Goal: Task Accomplishment & Management: Complete application form

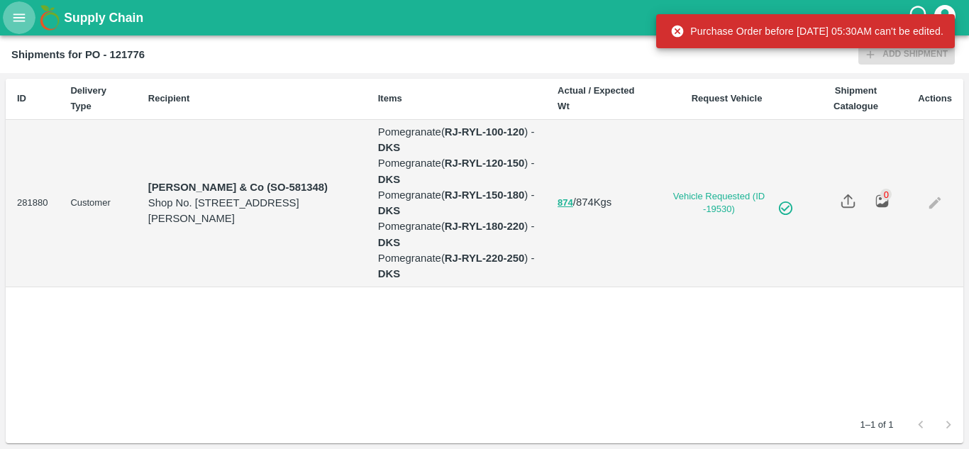
click at [32, 11] on button "open drawer" at bounding box center [19, 17] width 33 height 33
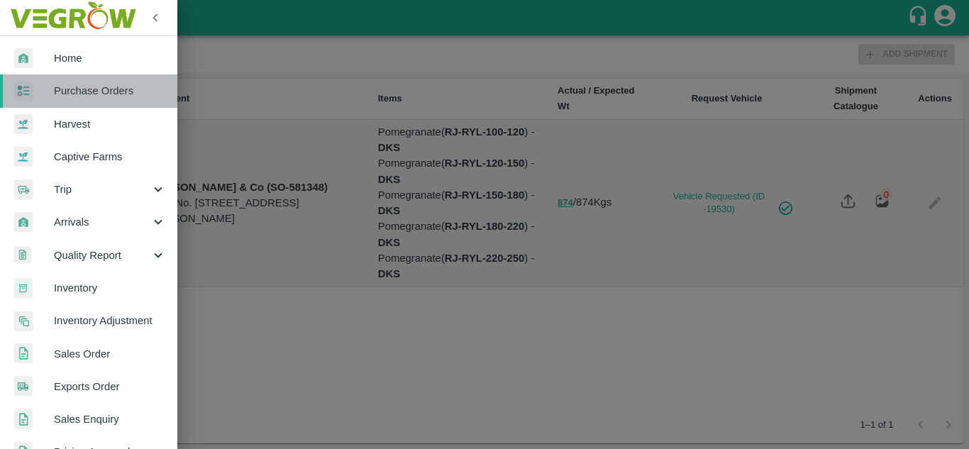
click at [92, 92] on span "Purchase Orders" at bounding box center [110, 91] width 112 height 16
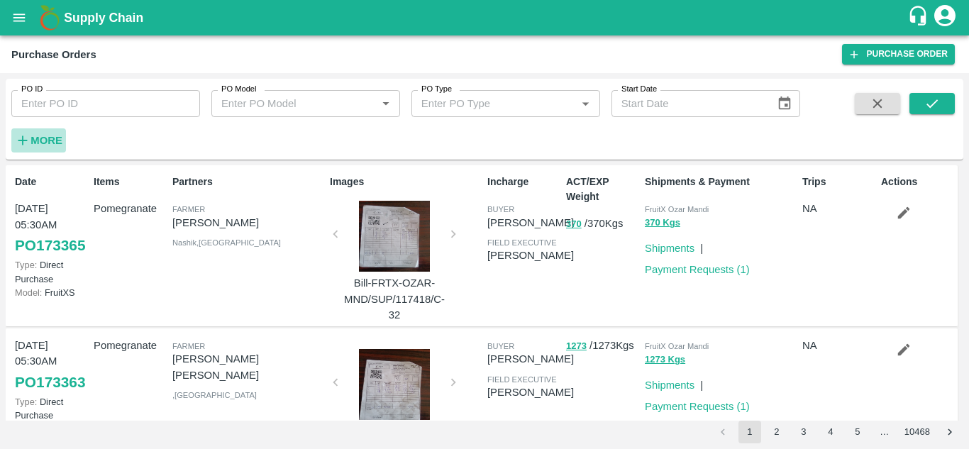
click at [52, 141] on strong "More" at bounding box center [47, 140] width 32 height 11
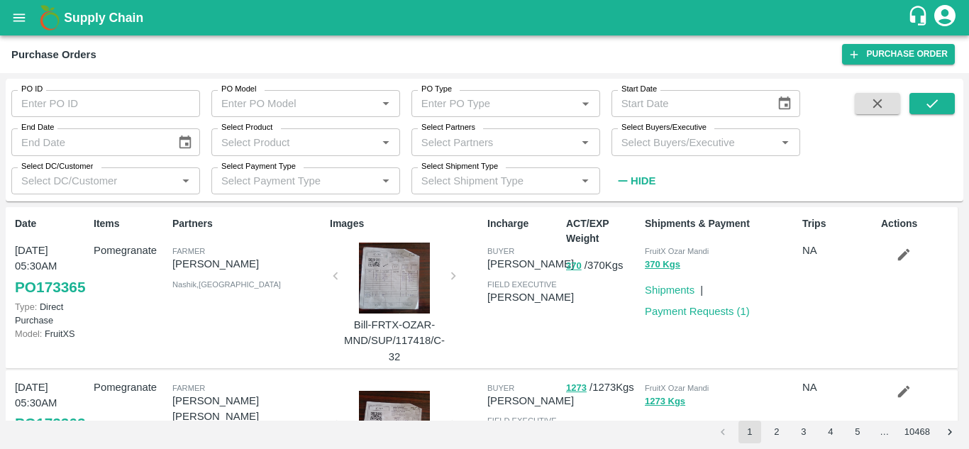
click at [642, 141] on input "Select Buyers/Executive" at bounding box center [694, 142] width 157 height 18
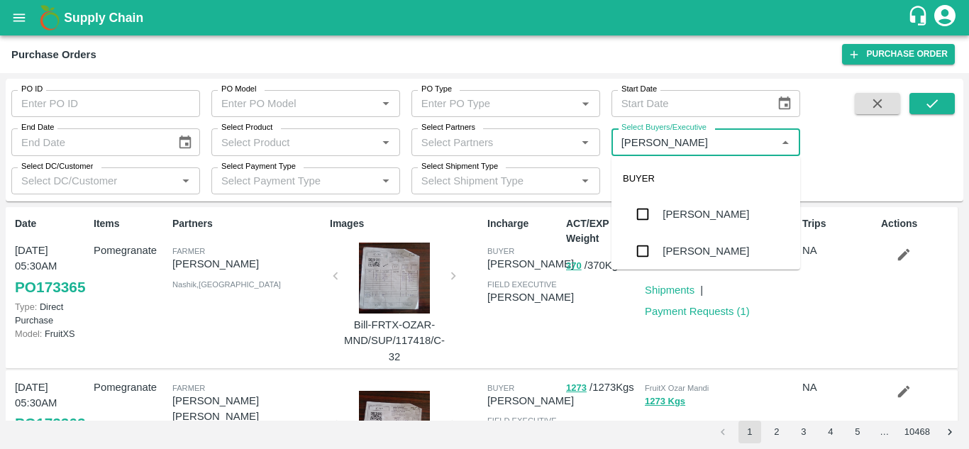
type input "Avinash"
click at [642, 255] on input "checkbox" at bounding box center [643, 251] width 28 height 28
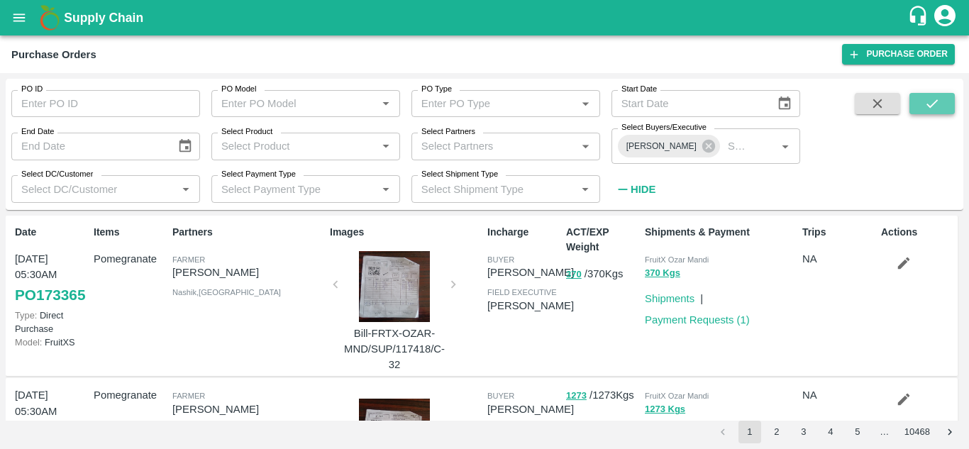
click at [934, 108] on icon "submit" at bounding box center [933, 104] width 16 height 16
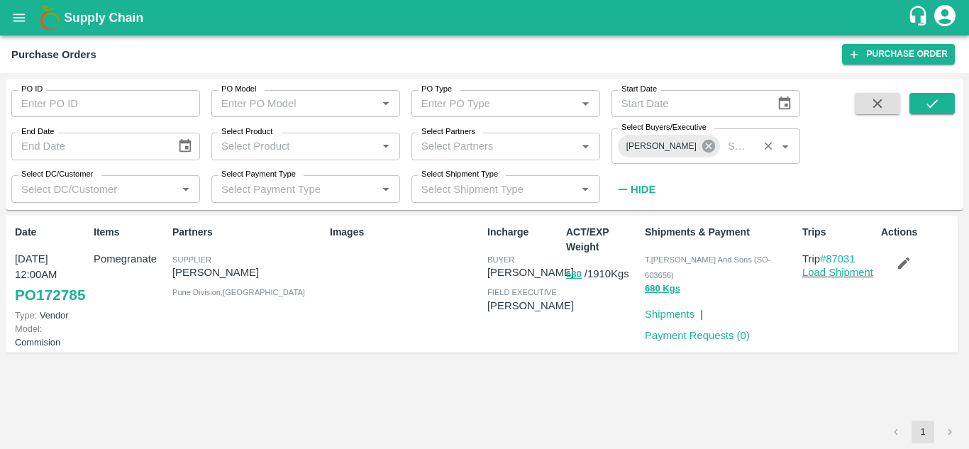
click at [703, 149] on icon at bounding box center [709, 146] width 13 height 13
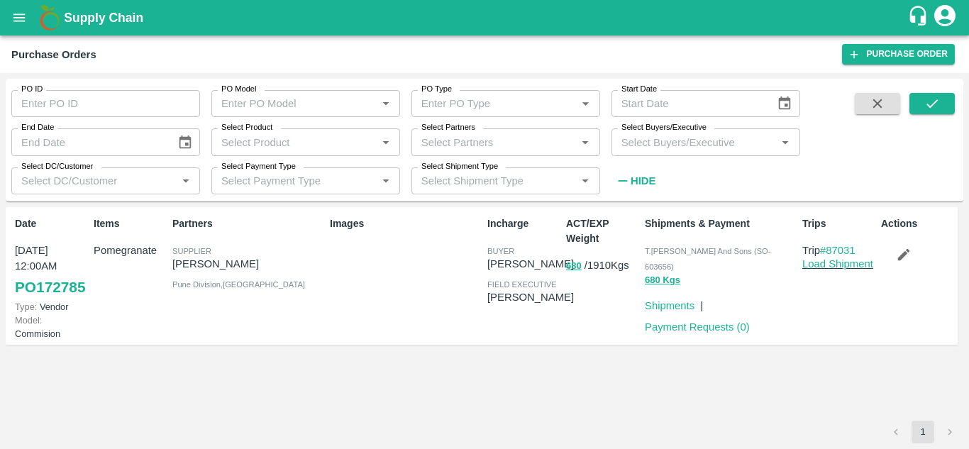
click at [663, 141] on input "Select Buyers/Executive" at bounding box center [694, 142] width 157 height 18
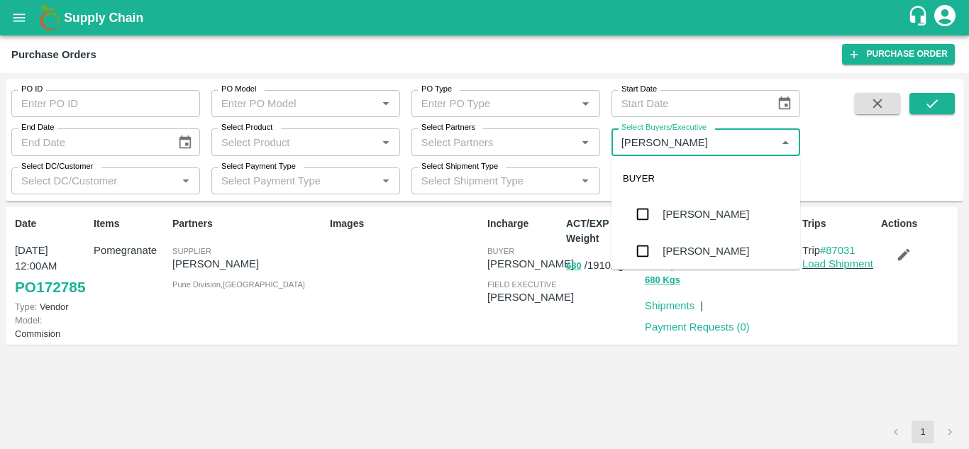
type input "Avinash"
click at [643, 219] on input "checkbox" at bounding box center [643, 214] width 28 height 28
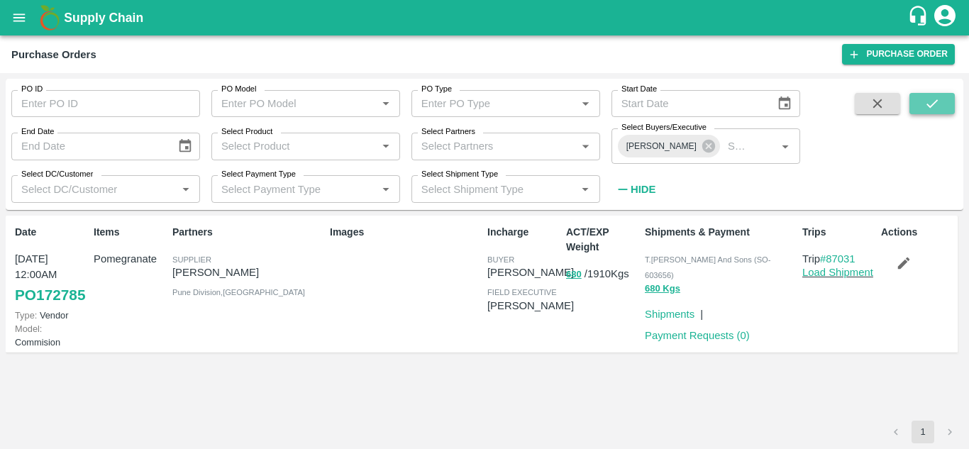
click at [942, 100] on button "submit" at bounding box center [932, 103] width 45 height 21
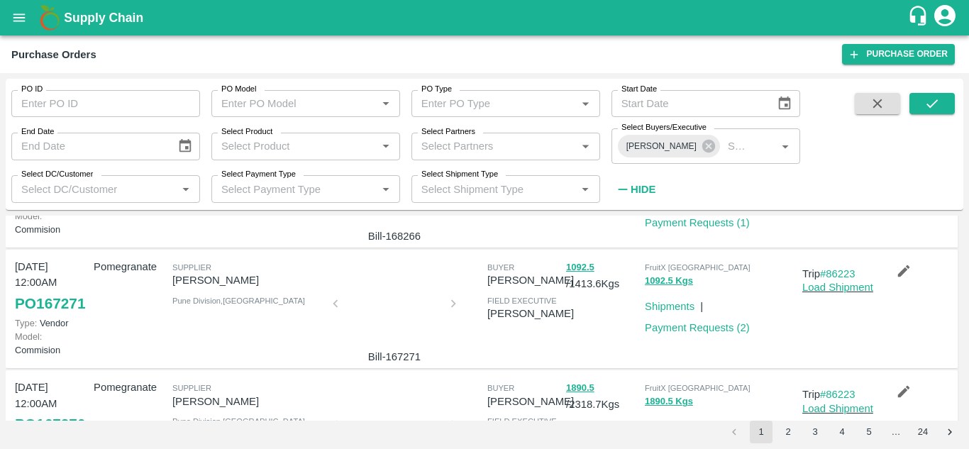
scroll to position [1223, 0]
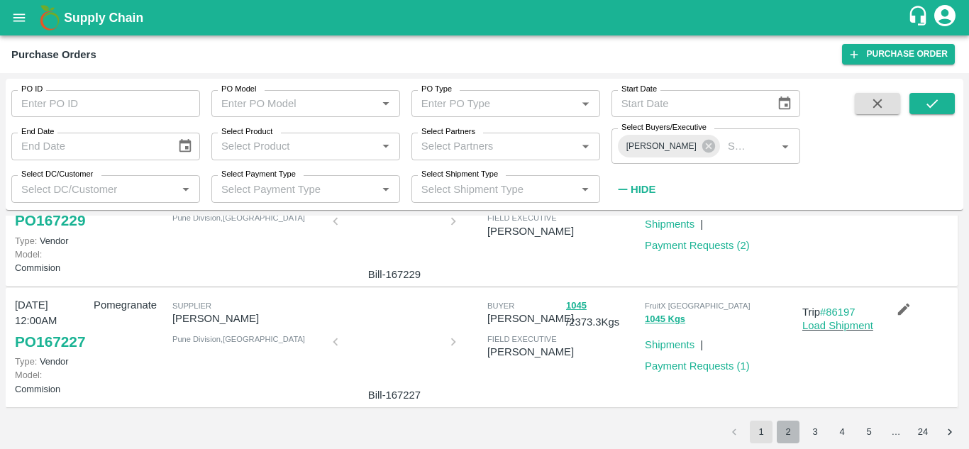
click at [784, 433] on button "2" at bounding box center [788, 432] width 23 height 23
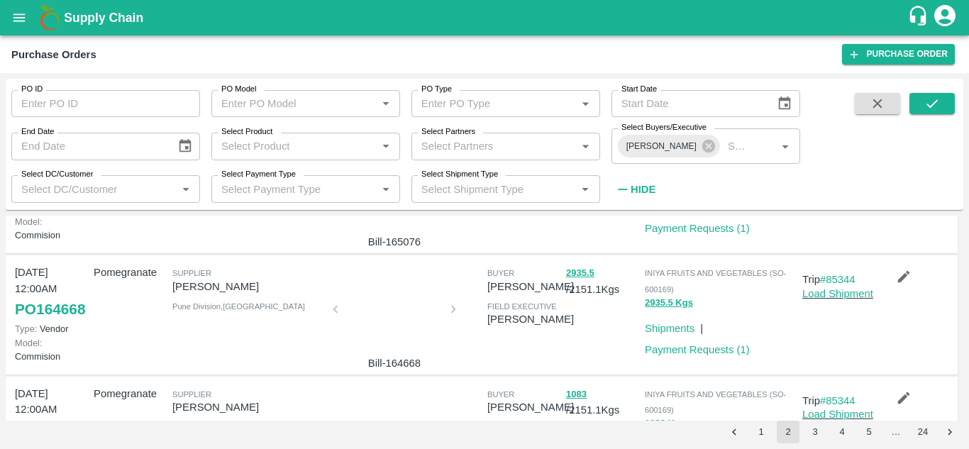
scroll to position [825, 0]
click at [708, 153] on icon at bounding box center [709, 146] width 16 height 16
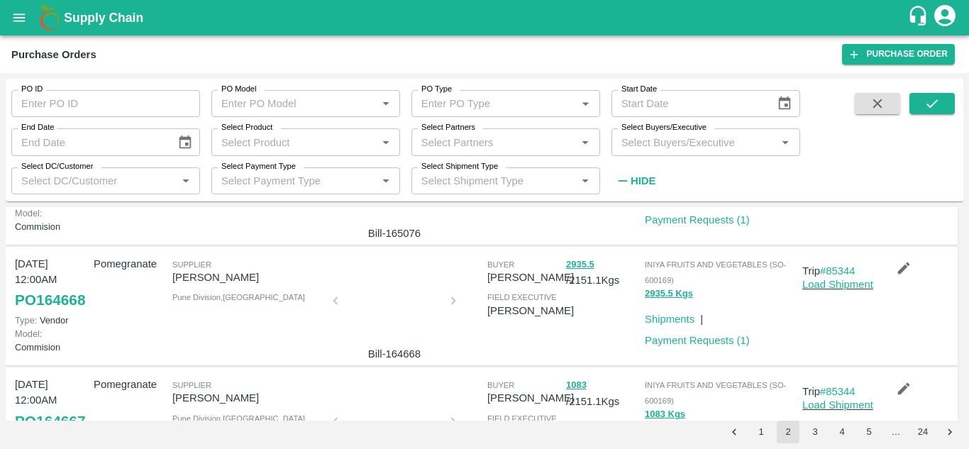
click at [664, 136] on input "Select Buyers/Executive" at bounding box center [694, 142] width 157 height 18
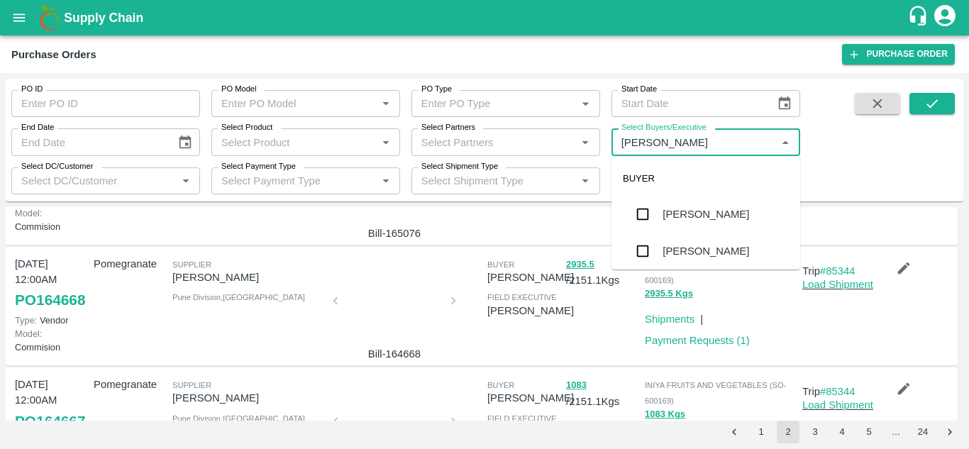
type input "Avinash"
click at [644, 246] on input "checkbox" at bounding box center [643, 251] width 28 height 28
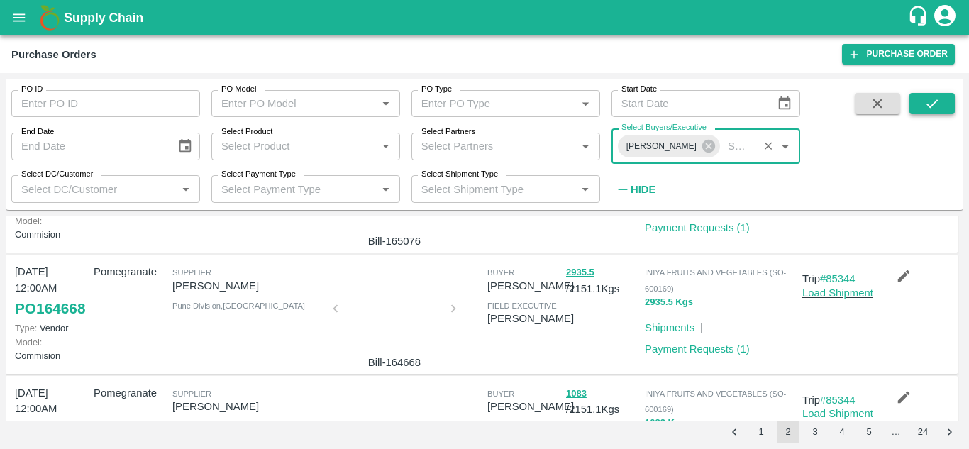
click at [938, 105] on icon "submit" at bounding box center [933, 104] width 16 height 16
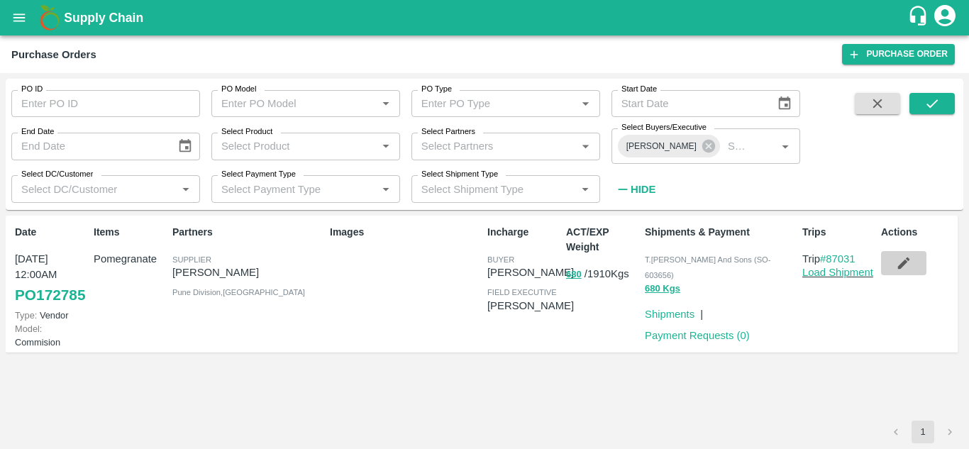
click at [904, 260] on icon "button" at bounding box center [904, 263] width 16 height 16
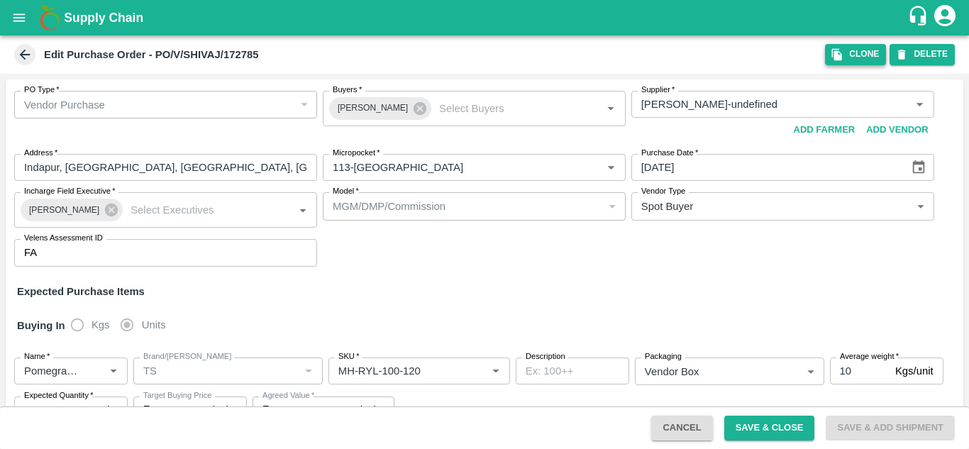
click at [847, 57] on button "Clone" at bounding box center [855, 54] width 61 height 21
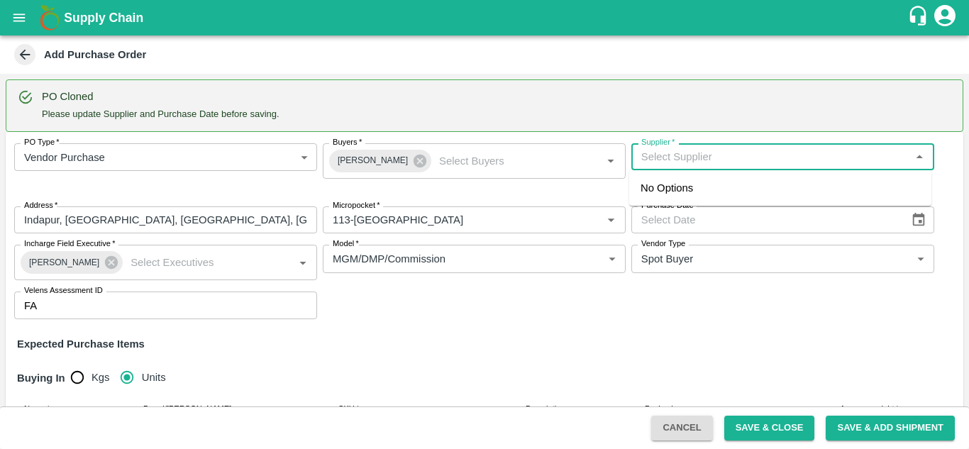
click at [668, 158] on input "Supplier   *" at bounding box center [771, 157] width 271 height 18
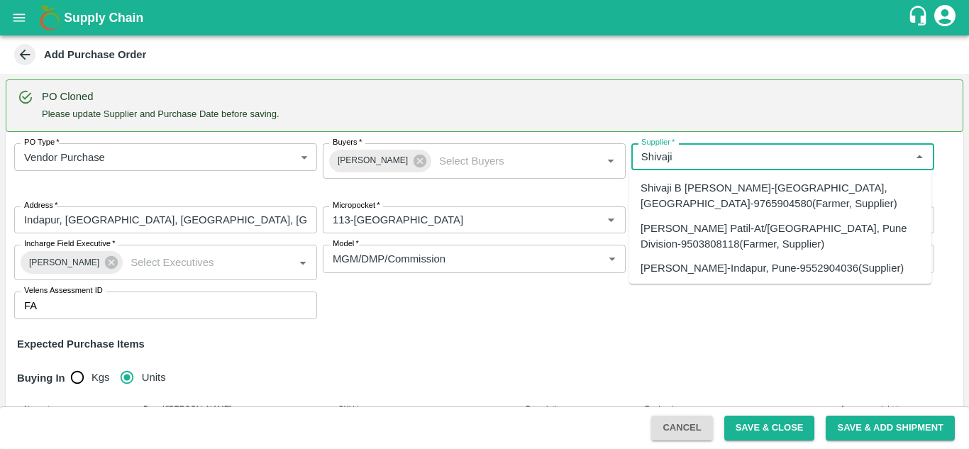
click at [734, 264] on div "SHIVAJI RAJARAM AVACHAR-Indapur, Pune-9552904036(Supplier)" at bounding box center [772, 268] width 263 height 16
type input "SHIVAJI RAJARAM AVACHAR-Indapur, Pune-9552904036(Supplier)"
type input "Indapur, Pune, , Maharashtra"
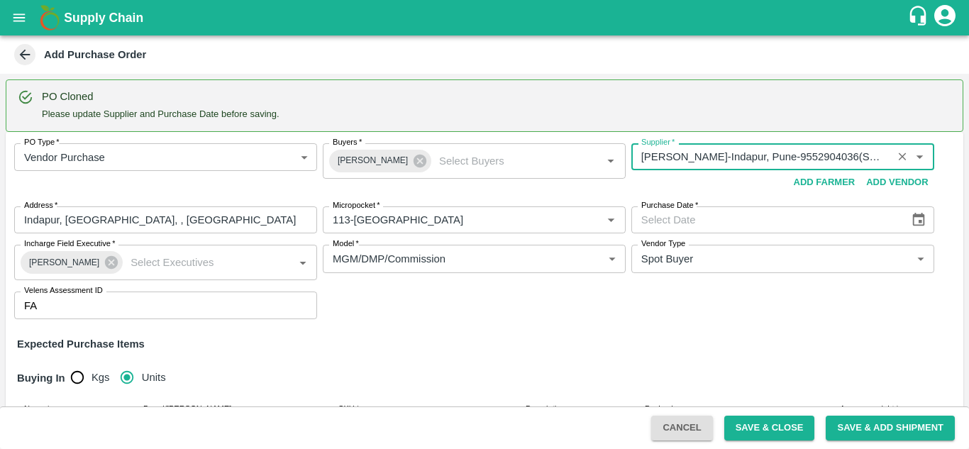
type input "SHIVAJI RAJARAM AVACHAR-Indapur, Pune-9552904036(Supplier)"
click at [916, 220] on icon "Choose date" at bounding box center [919, 220] width 16 height 16
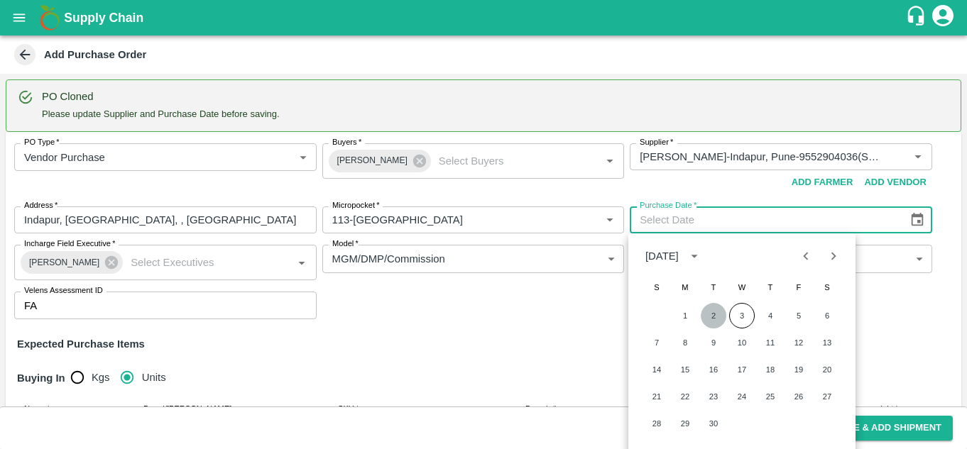
click at [713, 321] on button "2" at bounding box center [713, 316] width 26 height 26
type input "02/09/2025"
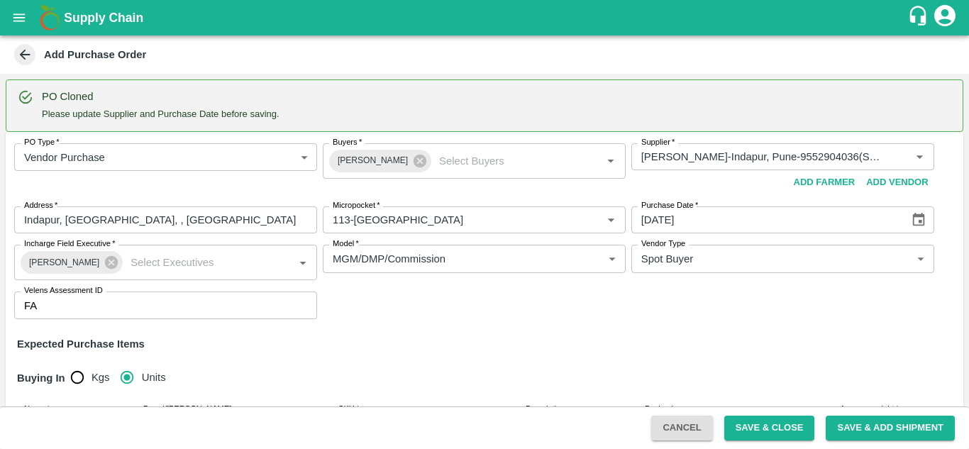
scroll to position [50, 0]
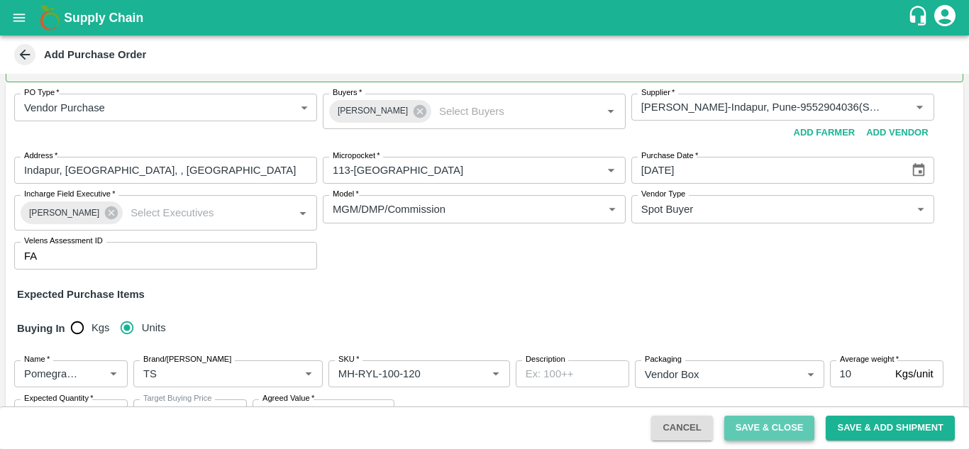
click at [767, 436] on button "Save & Close" at bounding box center [770, 428] width 91 height 25
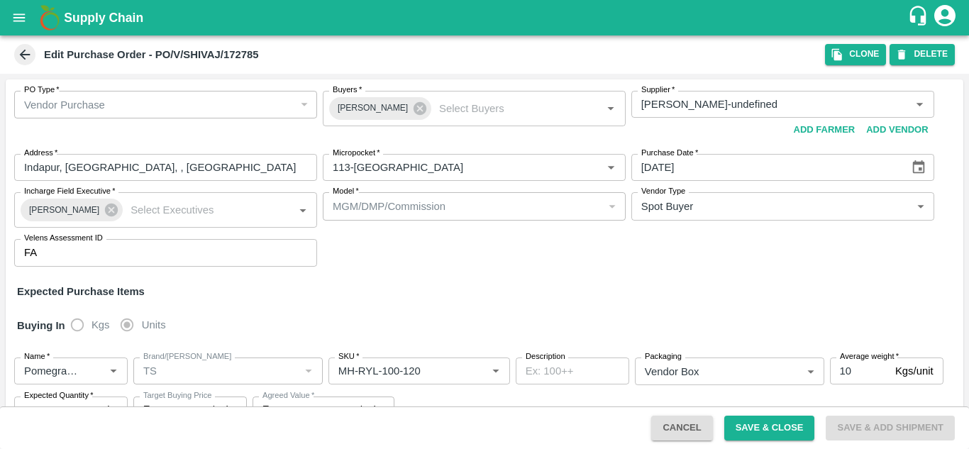
click at [34, 56] on span at bounding box center [24, 54] width 21 height 21
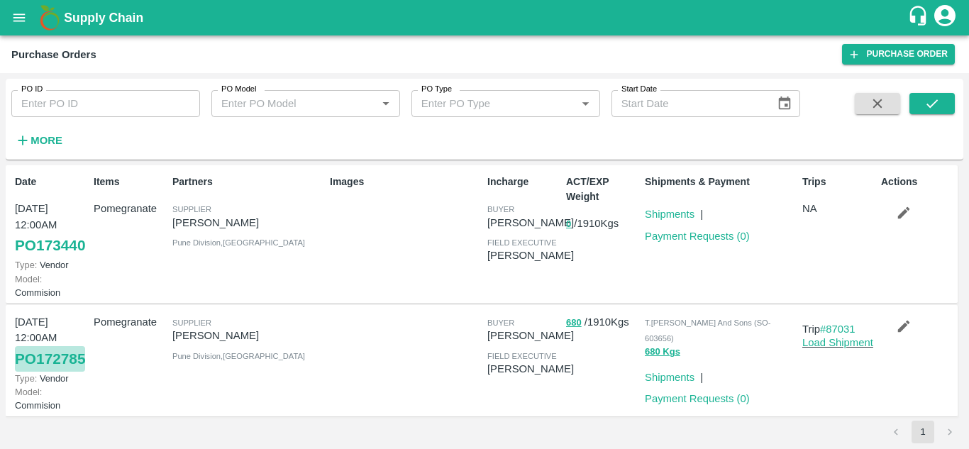
click at [35, 372] on link "PO 172785" at bounding box center [50, 359] width 70 height 26
click at [55, 139] on strong "More" at bounding box center [47, 140] width 32 height 11
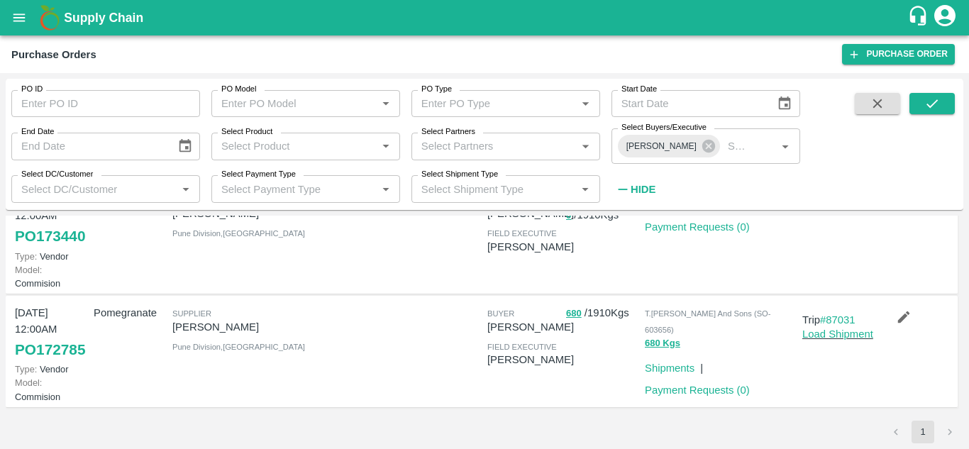
scroll to position [111, 0]
click at [16, 337] on link "PO 172785" at bounding box center [50, 350] width 70 height 26
click at [18, 346] on link "PO 172785" at bounding box center [50, 350] width 70 height 26
click at [686, 385] on link "Payment Requests ( 0 )" at bounding box center [697, 390] width 105 height 11
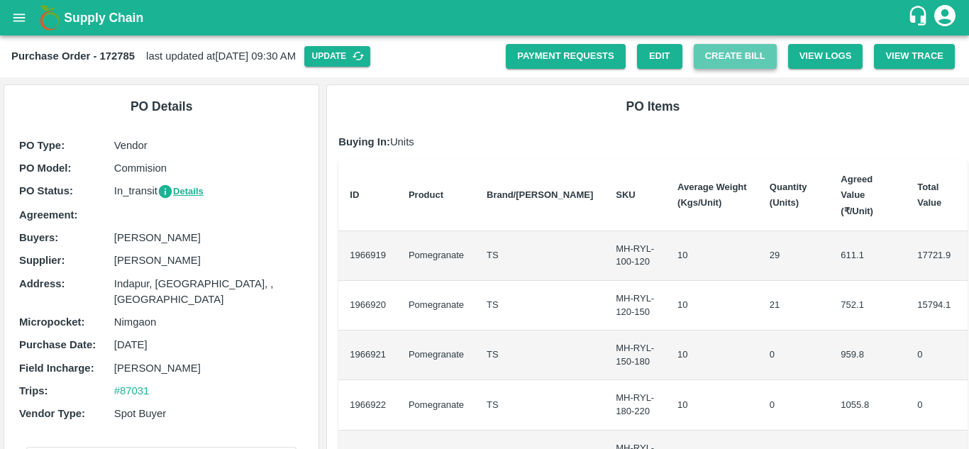
click at [728, 62] on button "Create Bill" at bounding box center [735, 56] width 83 height 25
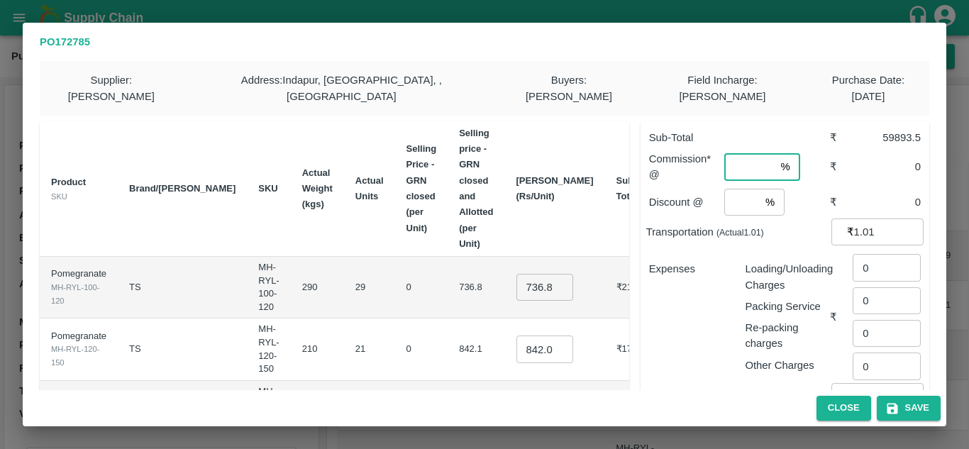
click at [731, 153] on input "number" at bounding box center [750, 166] width 50 height 27
type input "8"
click at [730, 189] on input "number" at bounding box center [742, 202] width 35 height 27
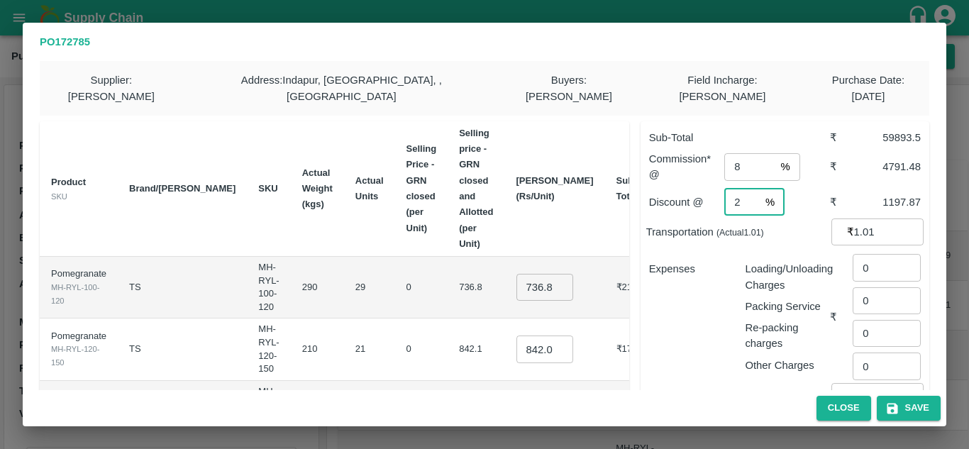
type input "2"
click at [727, 268] on div "Expenses" at bounding box center [686, 311] width 97 height 123
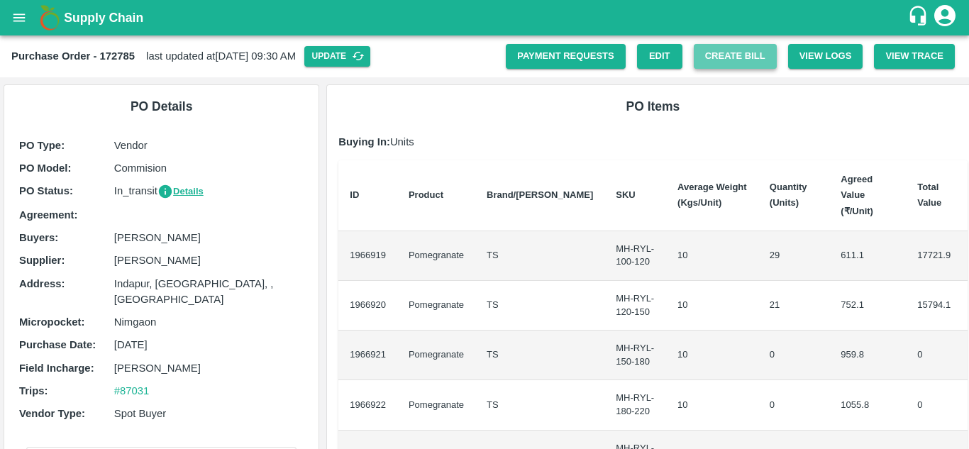
click at [739, 55] on button "Create Bill" at bounding box center [735, 56] width 83 height 25
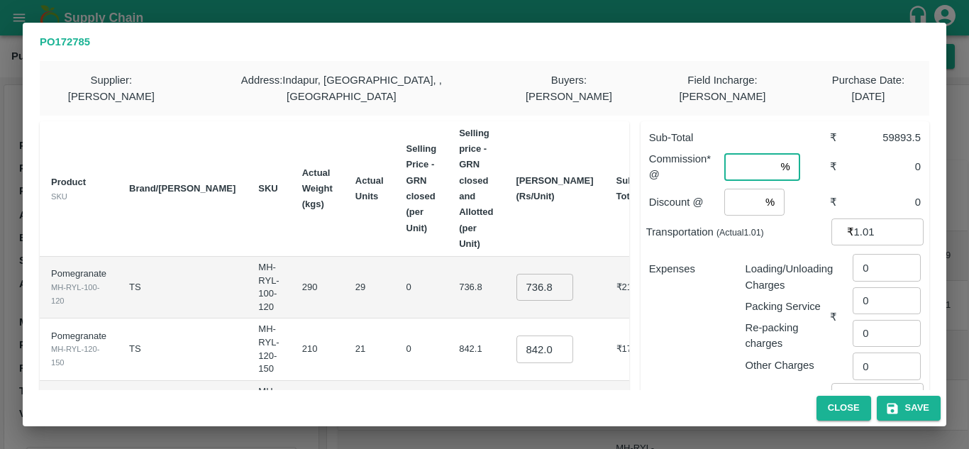
click at [741, 153] on input "number" at bounding box center [750, 166] width 50 height 27
type input "8"
click at [730, 195] on input "number" at bounding box center [742, 202] width 35 height 27
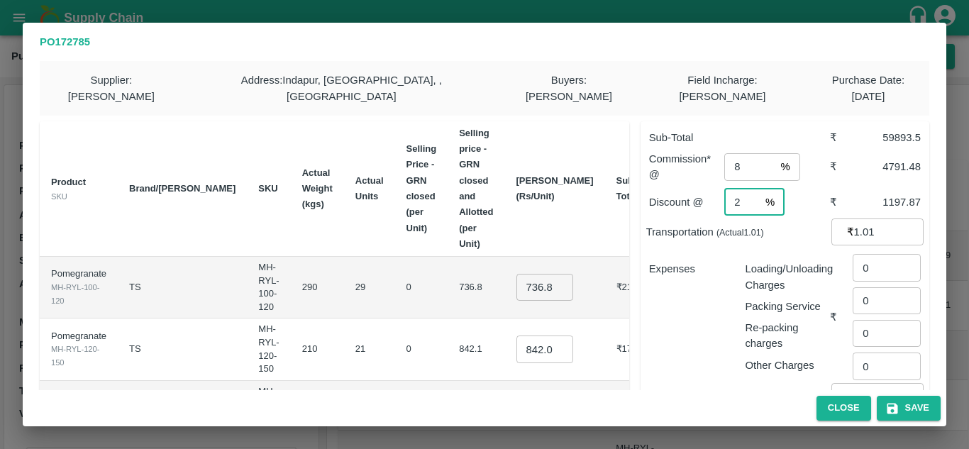
type input "2"
click at [487, 319] on td "842.1" at bounding box center [476, 350] width 57 height 62
click at [522, 274] on input "736.8000000000001" at bounding box center [545, 287] width 57 height 27
type input "700"
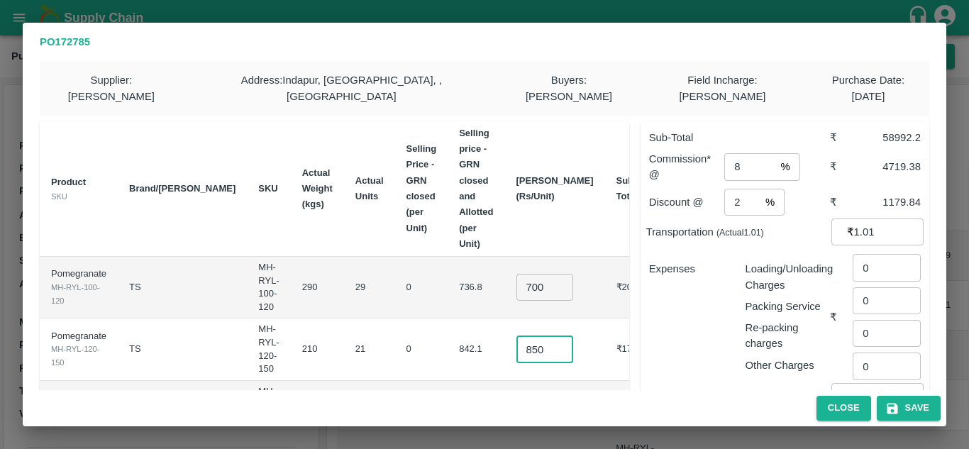
type input "850"
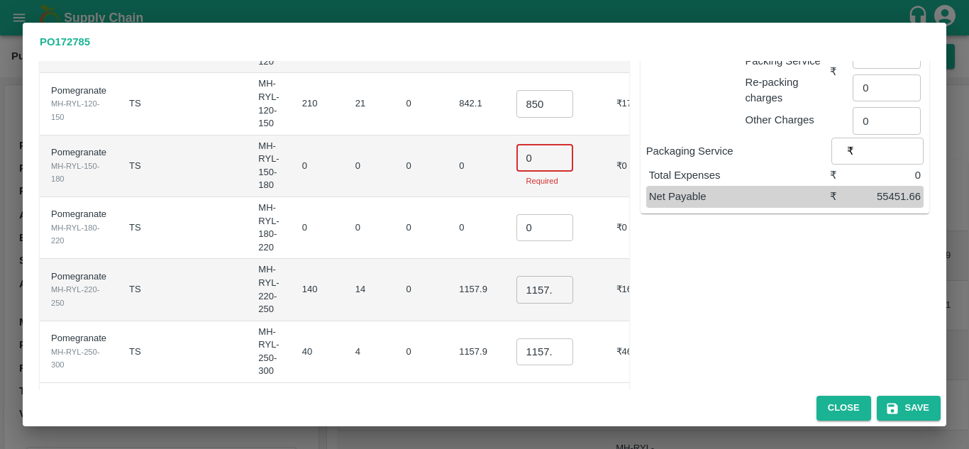
scroll to position [230, 0]
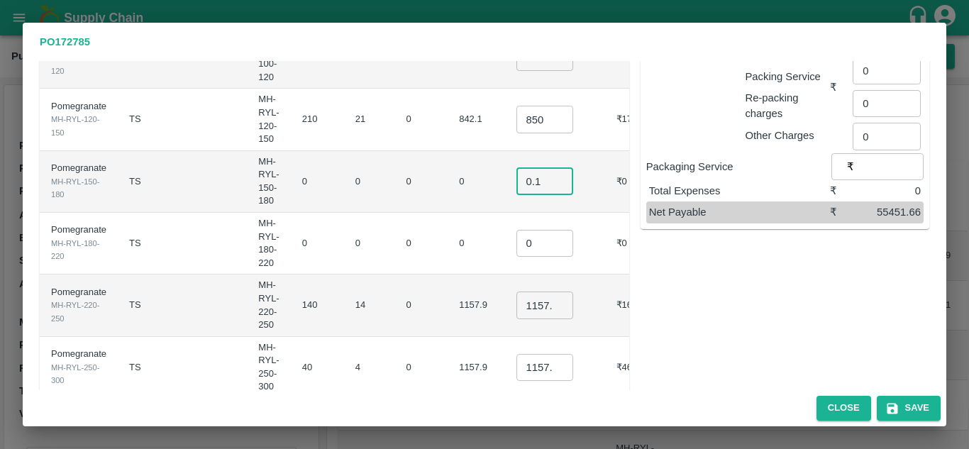
type input "0.1"
click at [520, 230] on input "0" at bounding box center [545, 243] width 57 height 27
type input "0.1"
click at [448, 275] on td "1157.9" at bounding box center [476, 306] width 57 height 62
click at [521, 292] on input "1157.9" at bounding box center [545, 305] width 57 height 27
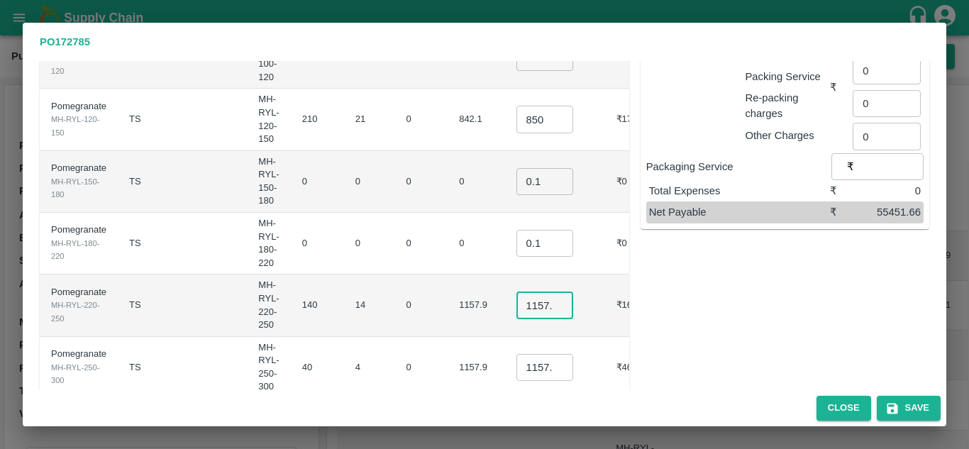
click at [521, 292] on input "1157.9" at bounding box center [545, 305] width 57 height 27
type input "950"
click at [527, 354] on input "1157.9" at bounding box center [545, 367] width 57 height 27
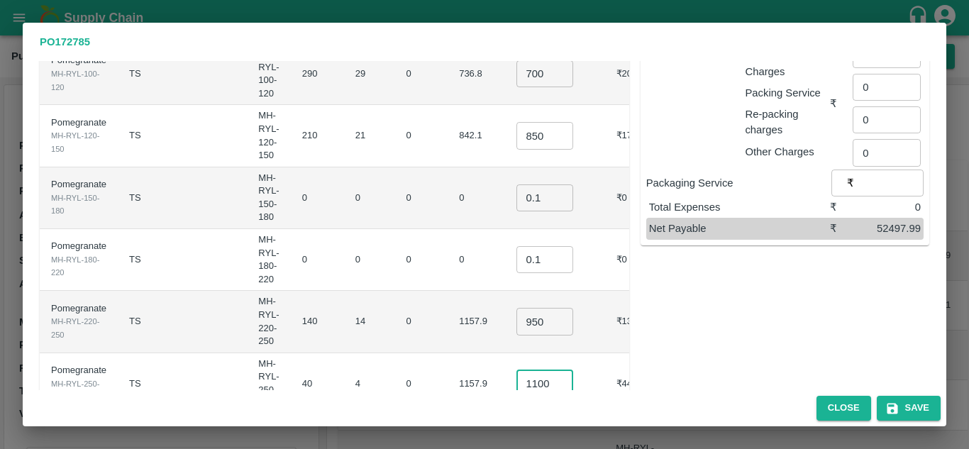
type input "1100"
click at [344, 229] on td "0" at bounding box center [369, 260] width 51 height 62
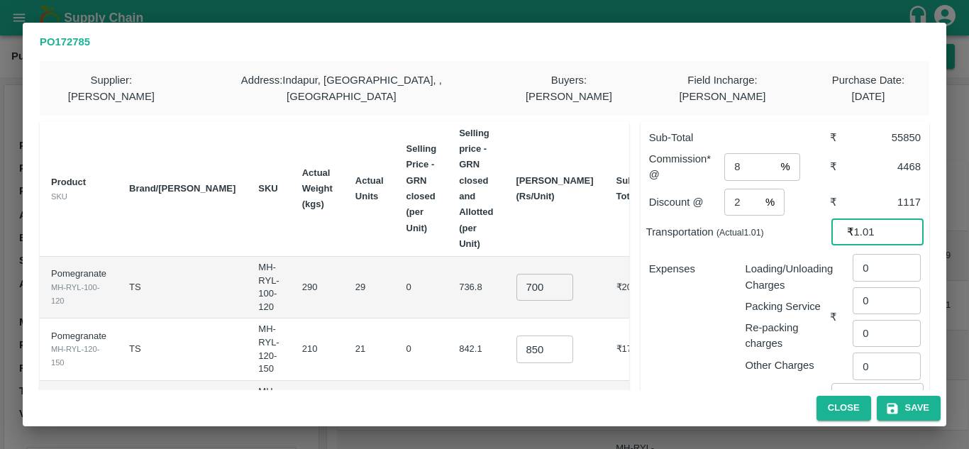
click at [874, 220] on input "1.01" at bounding box center [889, 232] width 70 height 27
type input "1"
type input "6528"
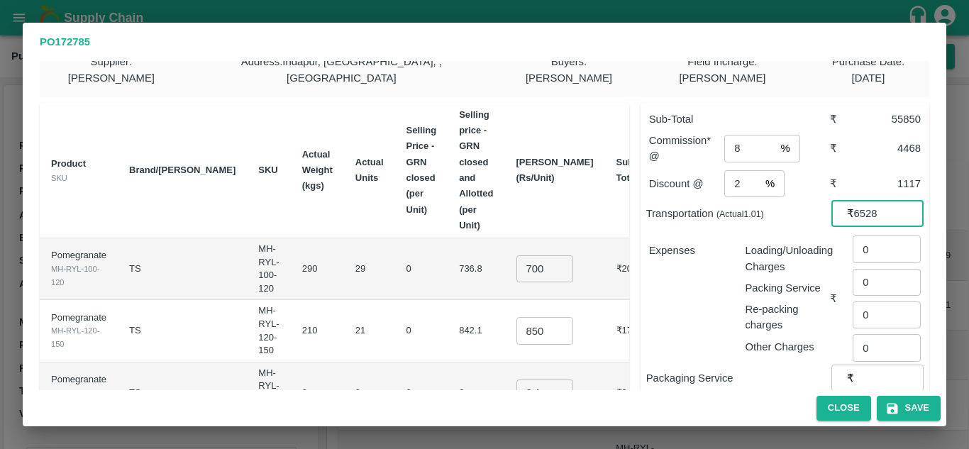
scroll to position [19, 0]
click at [873, 235] on input "0" at bounding box center [887, 248] width 68 height 27
type input "204"
click at [700, 313] on div "Expenses" at bounding box center [686, 292] width 97 height 123
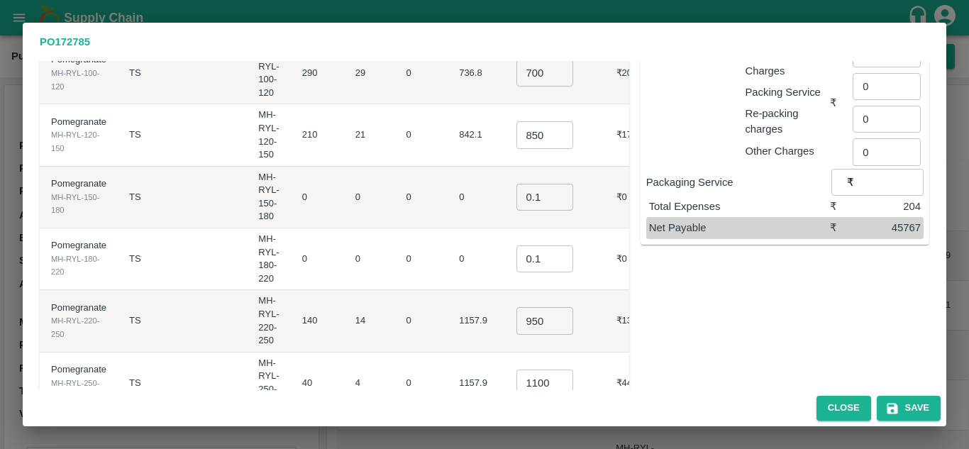
scroll to position [0, 0]
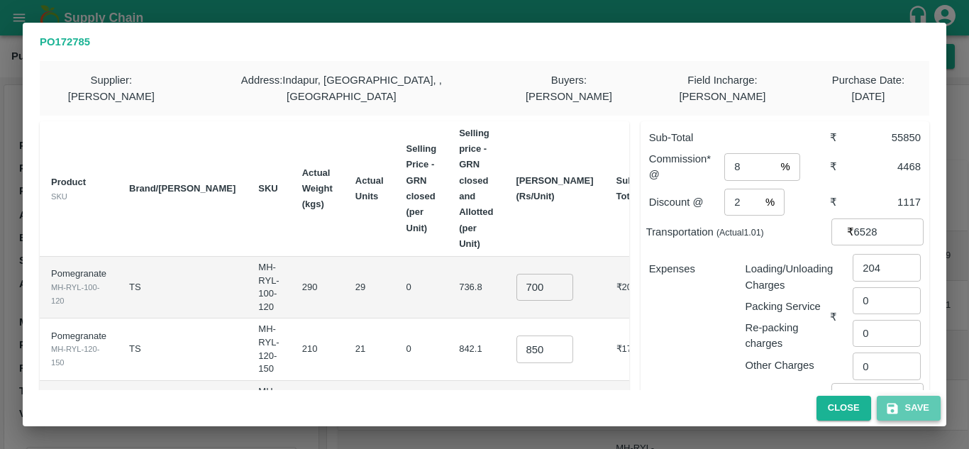
click at [905, 411] on button "Save" at bounding box center [909, 408] width 64 height 25
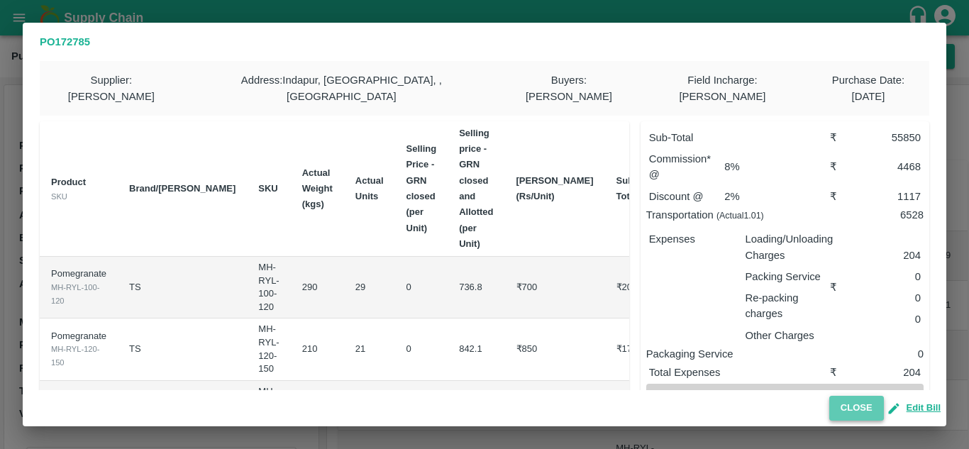
click at [837, 410] on button "Close" at bounding box center [857, 408] width 55 height 25
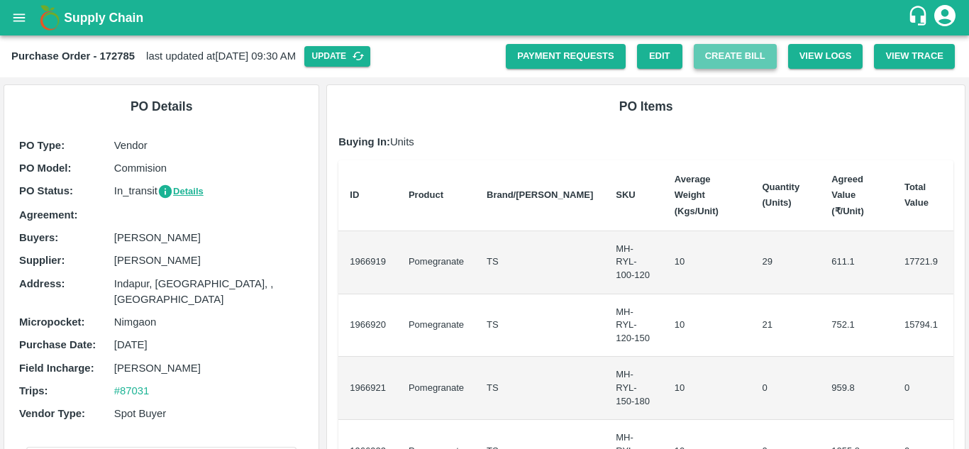
click at [739, 53] on button "Create Bill" at bounding box center [735, 56] width 83 height 25
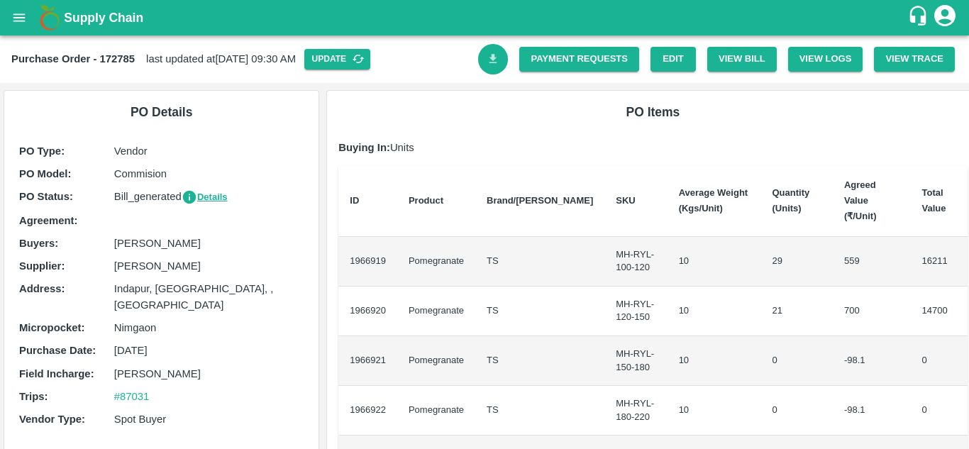
click at [487, 65] on icon "Download Bill" at bounding box center [493, 59] width 13 height 13
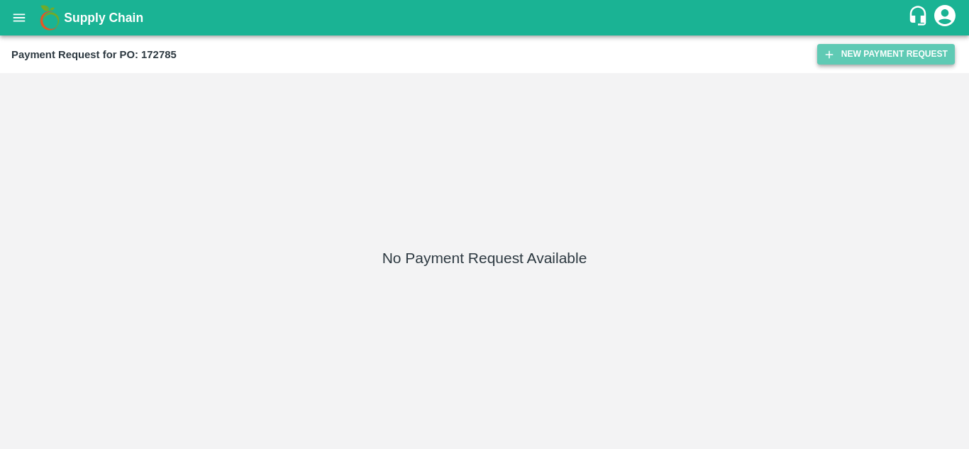
click at [889, 55] on button "New Payment Request" at bounding box center [887, 54] width 138 height 21
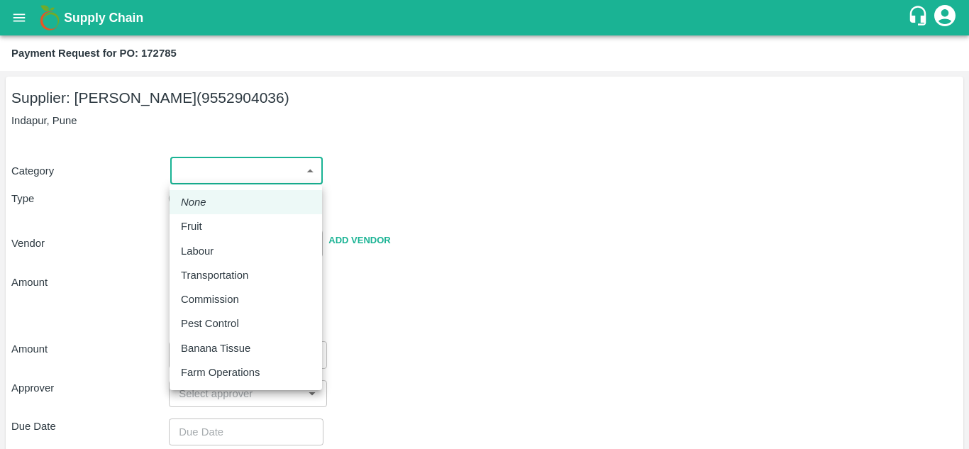
click at [277, 167] on body "Supply Chain Payment Request for PO: 172785 Supplier: [PERSON_NAME] (9552904036…" at bounding box center [484, 224] width 969 height 449
click at [203, 225] on div "Fruit" at bounding box center [195, 227] width 28 height 16
type input "1"
type input "[PERSON_NAME] - 9552904036(Supplier)"
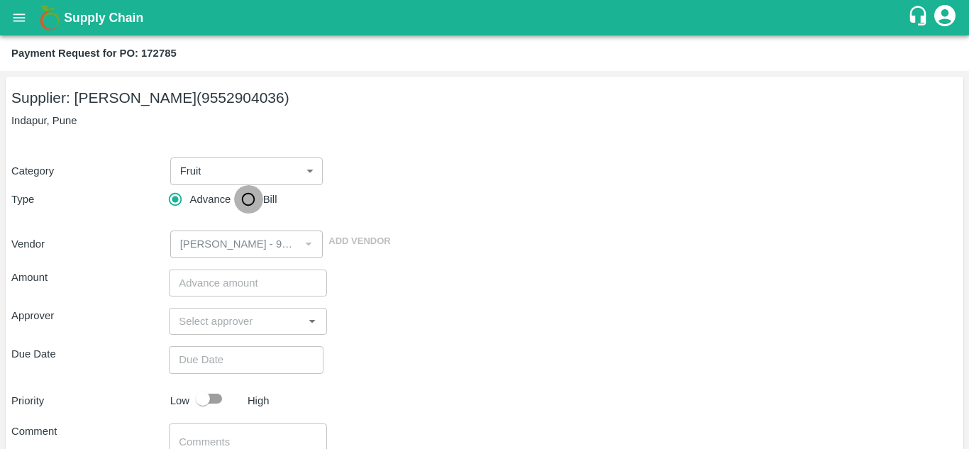
click at [251, 200] on input "Bill" at bounding box center [248, 199] width 28 height 28
radio input "true"
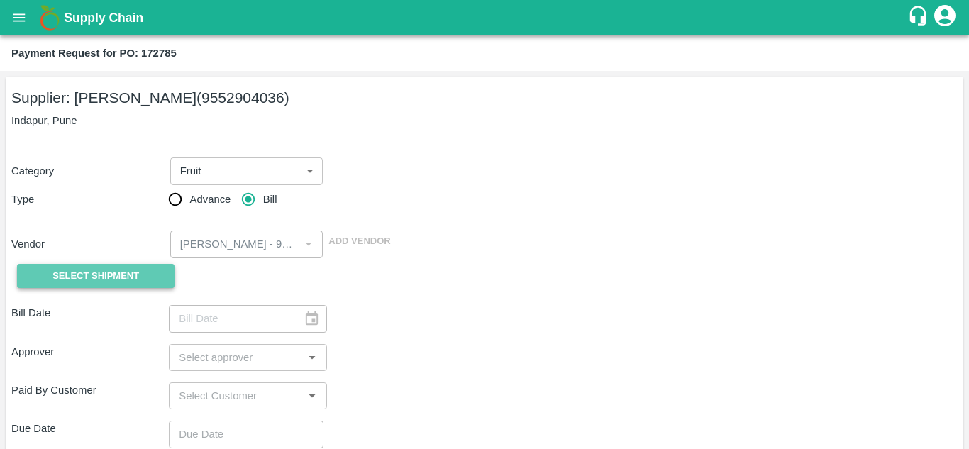
click at [111, 272] on span "Select Shipment" at bounding box center [96, 276] width 87 height 16
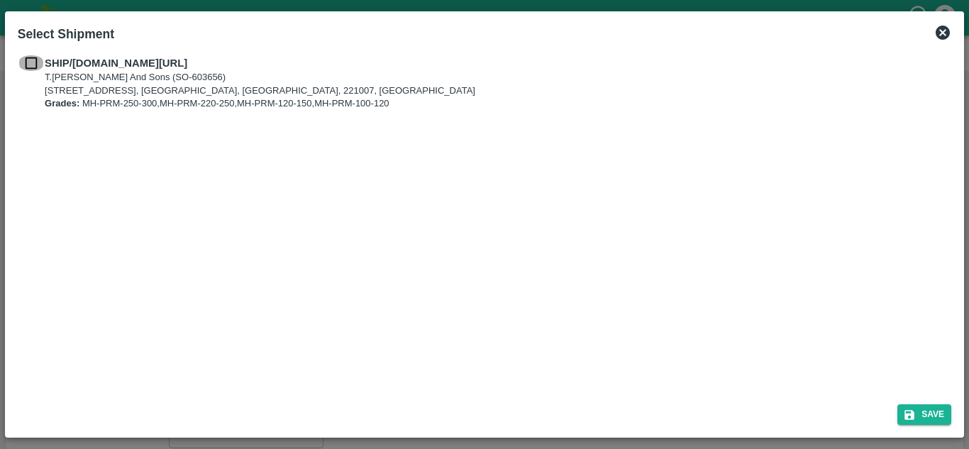
click at [32, 61] on input "checkbox" at bounding box center [31, 63] width 27 height 16
checkbox input "true"
click at [921, 415] on button "Save" at bounding box center [925, 415] width 54 height 21
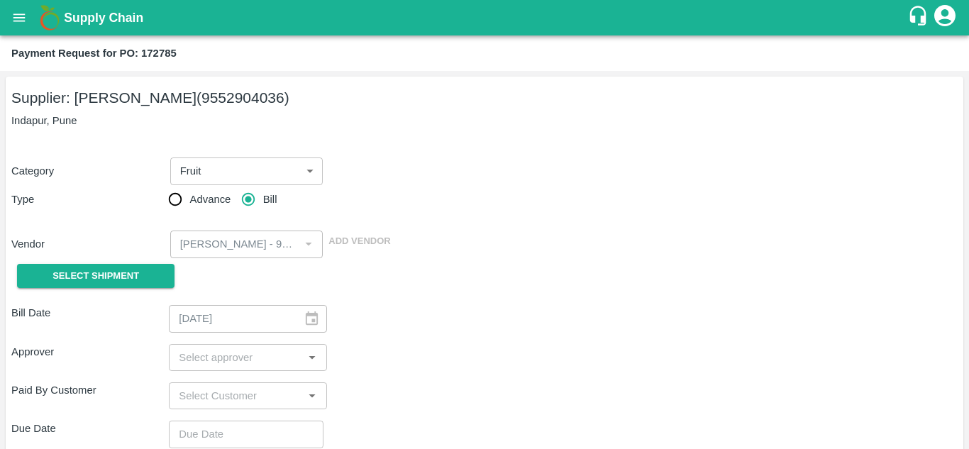
type input "30/08/2025"
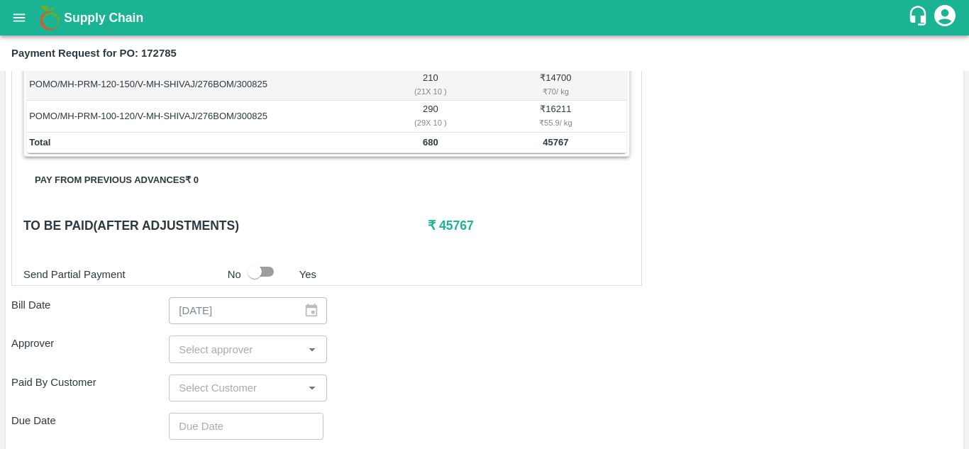
scroll to position [332, 0]
click at [204, 358] on div "​" at bounding box center [248, 348] width 158 height 27
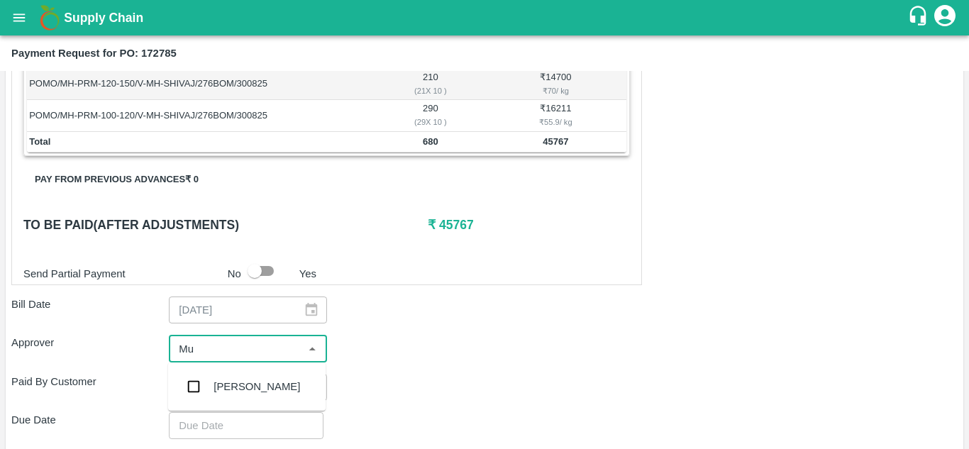
type input "M"
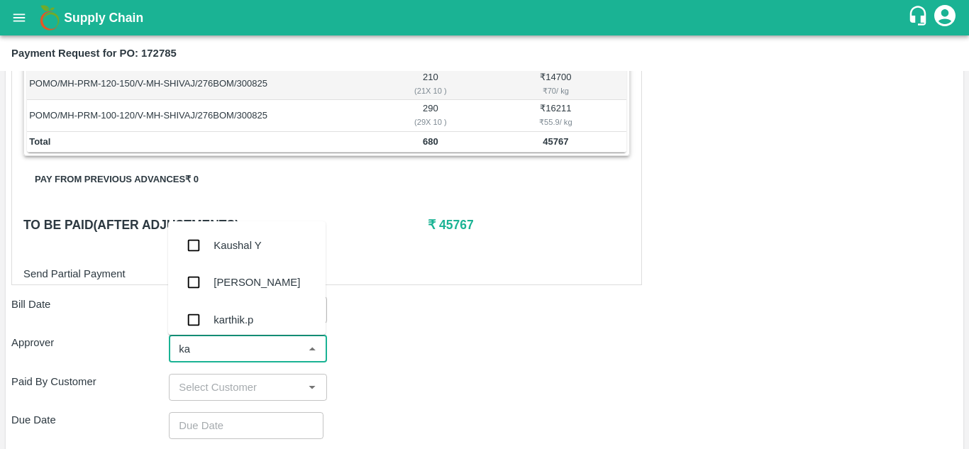
type input "k"
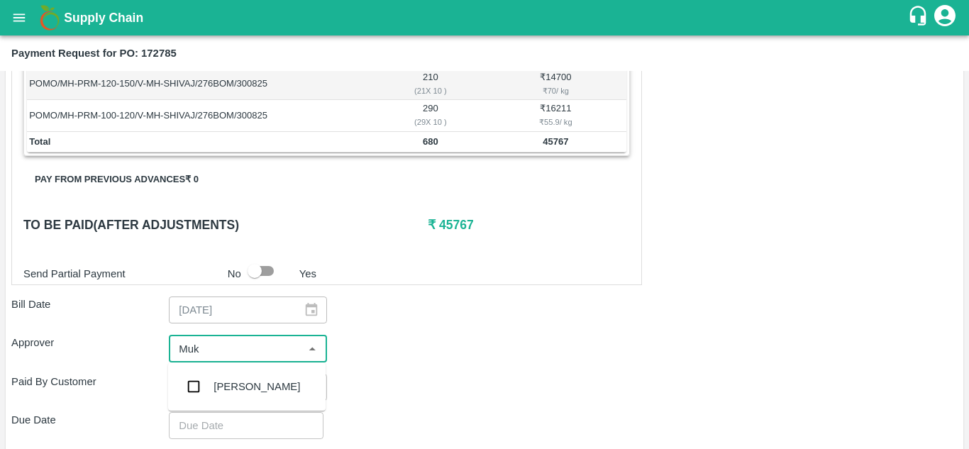
type input "Muku"
click at [197, 388] on input "checkbox" at bounding box center [194, 387] width 28 height 28
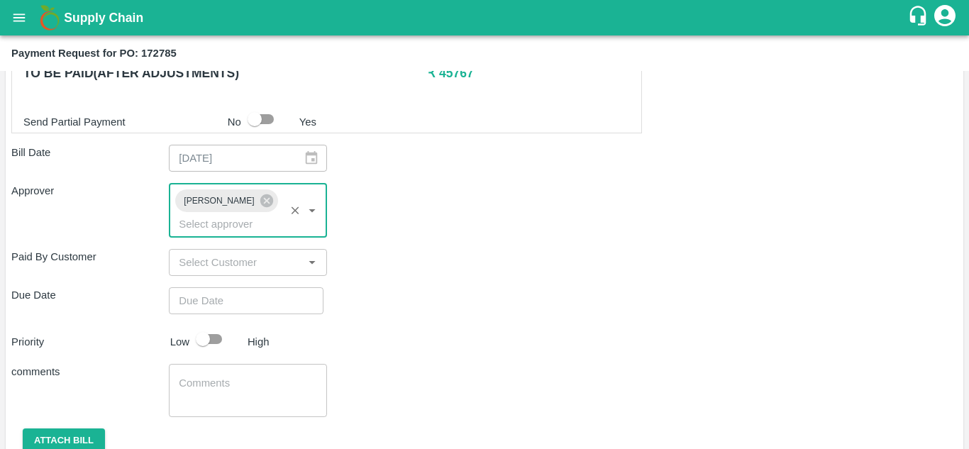
scroll to position [488, 0]
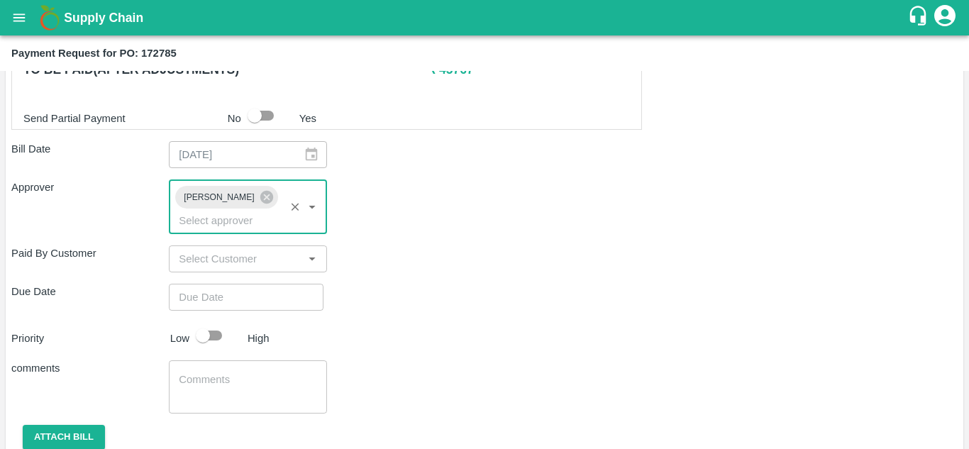
type input "DD/MM/YYYY hh:mm aa"
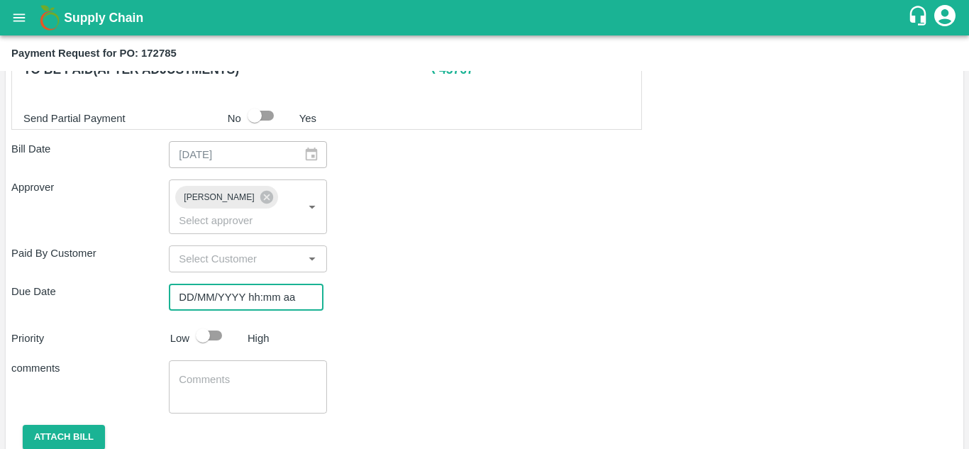
click at [175, 298] on input "DD/MM/YYYY hh:mm aa" at bounding box center [241, 297] width 145 height 27
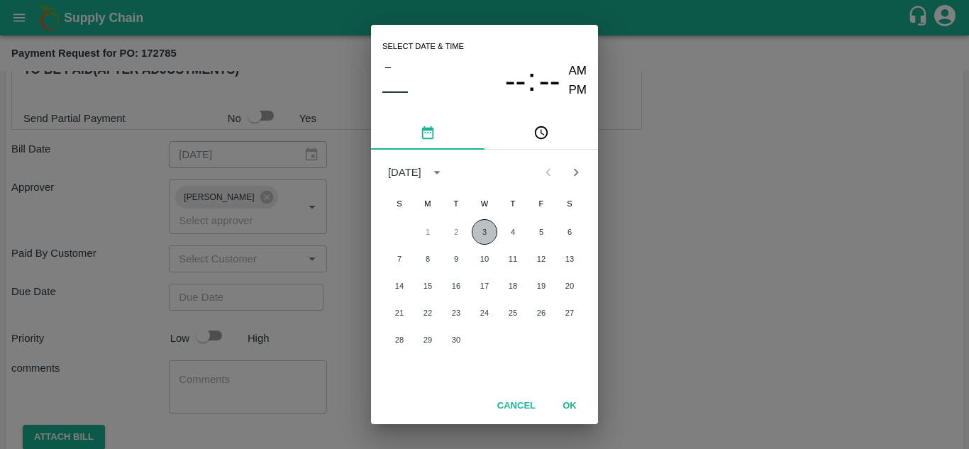
click at [484, 229] on button "3" at bounding box center [485, 232] width 26 height 26
type input "03/09/2025 12:00 AM"
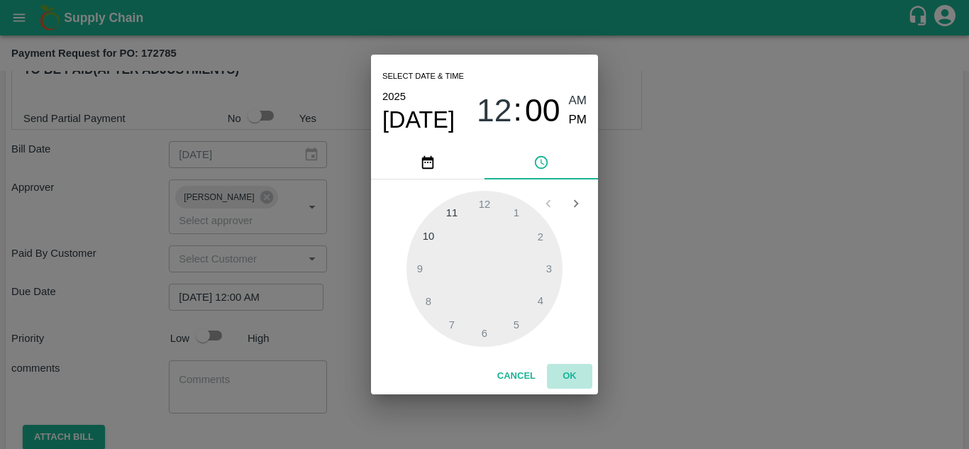
click at [568, 371] on button "OK" at bounding box center [569, 376] width 45 height 25
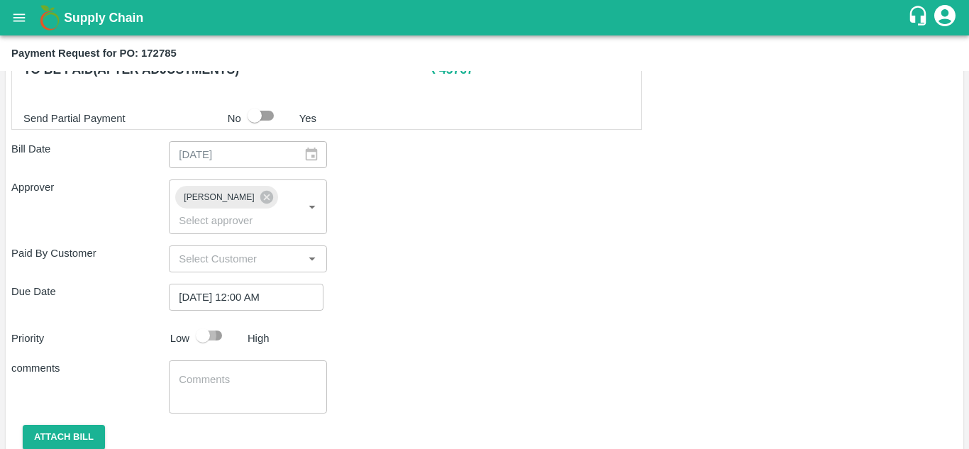
click at [207, 339] on input "checkbox" at bounding box center [203, 335] width 81 height 27
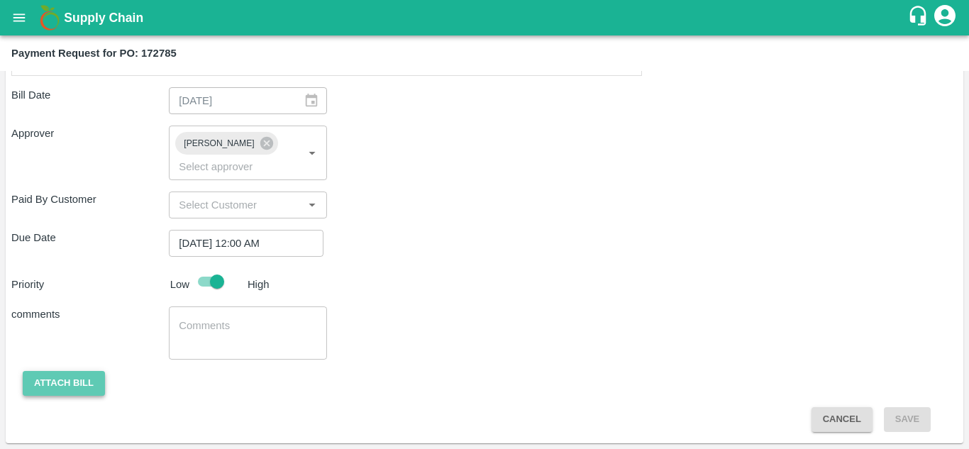
click at [75, 389] on button "Attach bill" at bounding box center [64, 383] width 82 height 25
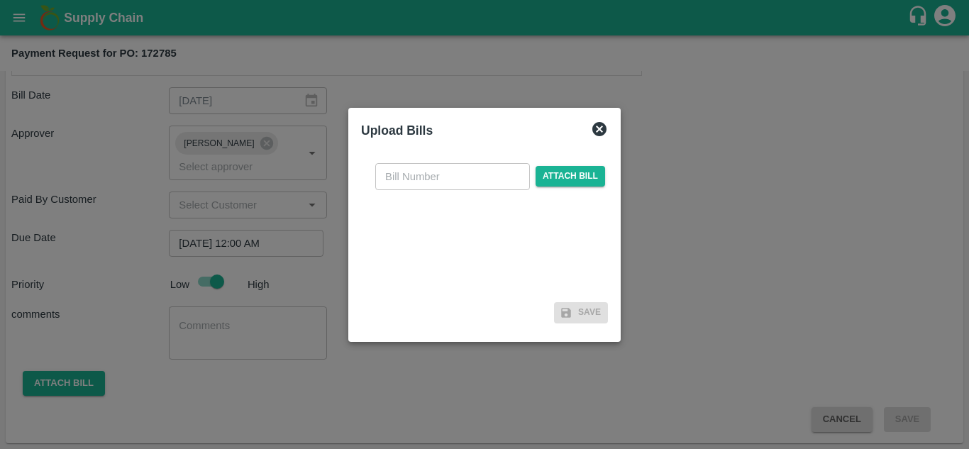
checkbox input "false"
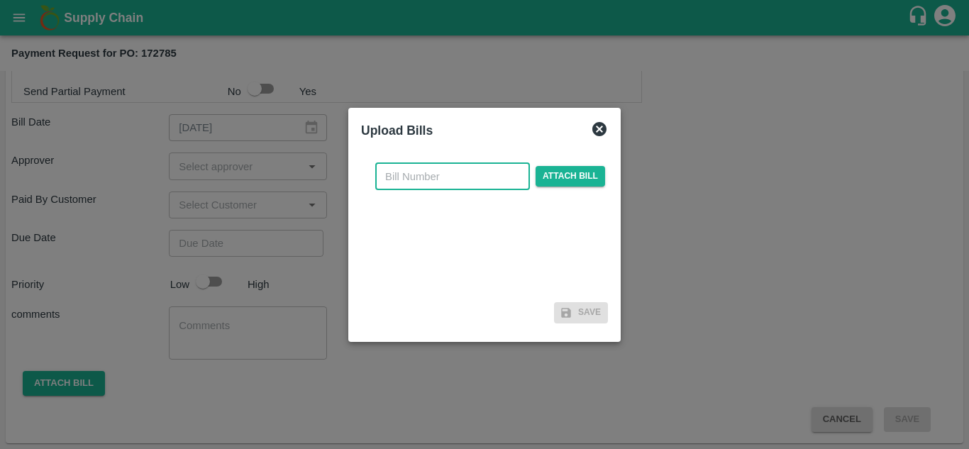
click at [396, 178] on input "text" at bounding box center [452, 176] width 155 height 27
type input "172785"
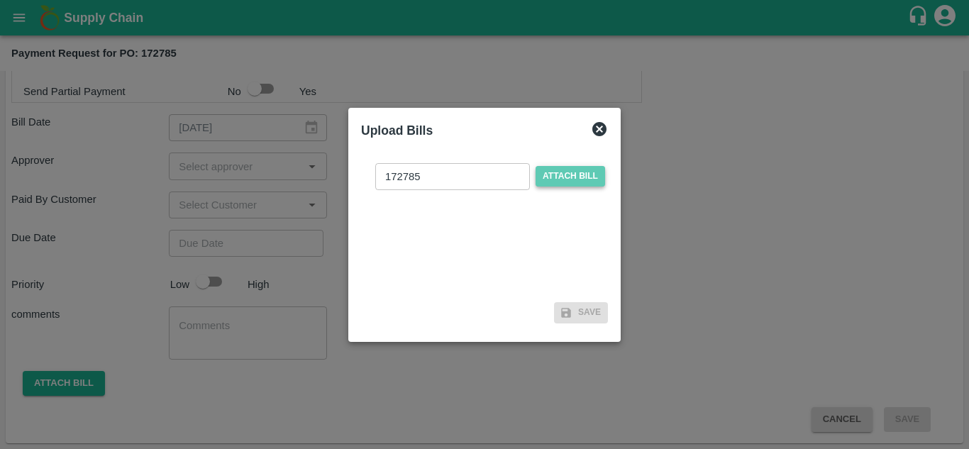
click at [549, 177] on span "Attach bill" at bounding box center [571, 176] width 70 height 21
click at [0, 0] on input "Attach bill" at bounding box center [0, 0] width 0 height 0
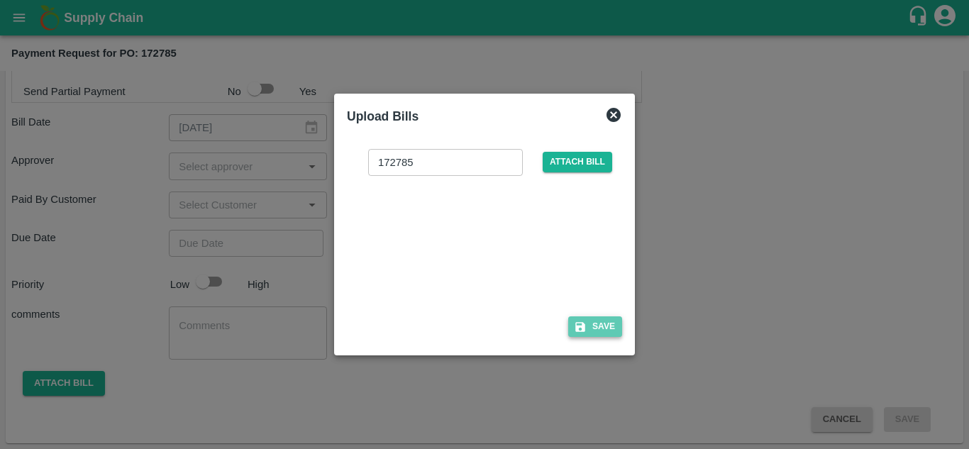
click at [582, 326] on icon "button" at bounding box center [581, 327] width 10 height 10
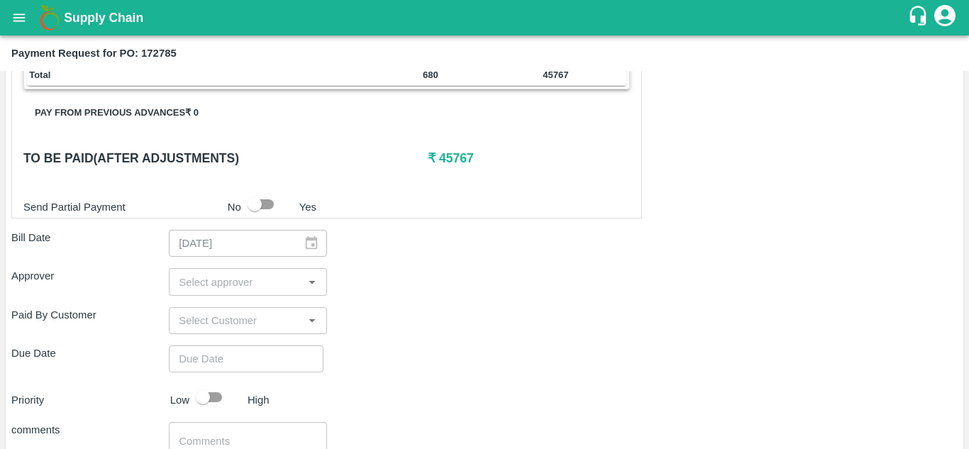
scroll to position [398, 0]
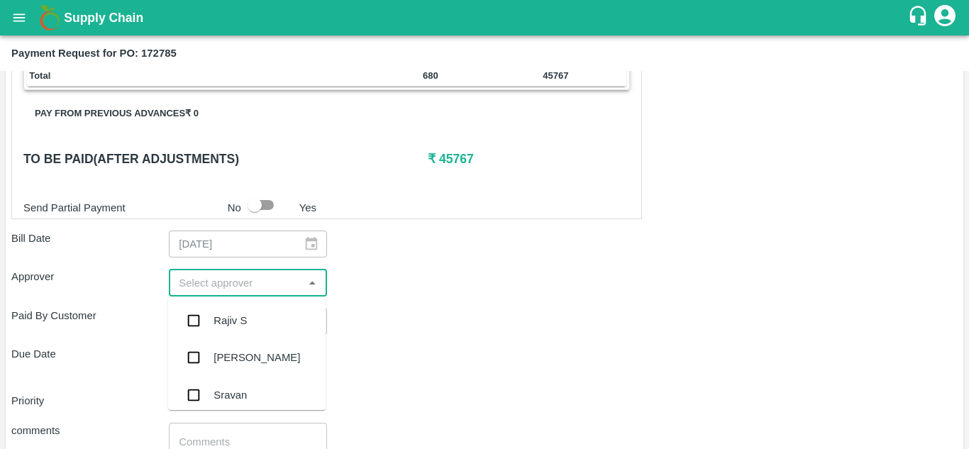
click at [261, 281] on input "input" at bounding box center [236, 282] width 126 height 18
type input "muk"
click at [187, 323] on input "checkbox" at bounding box center [194, 321] width 28 height 28
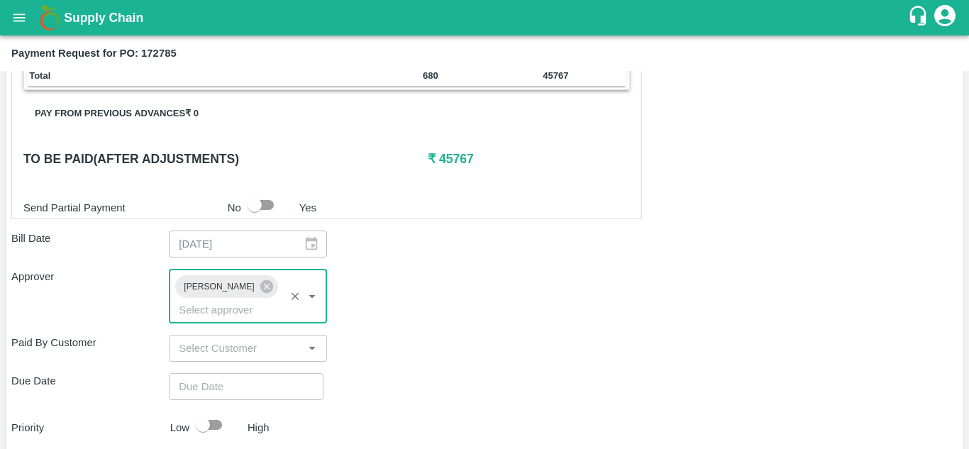
type input "DD/MM/YYYY hh:mm aa"
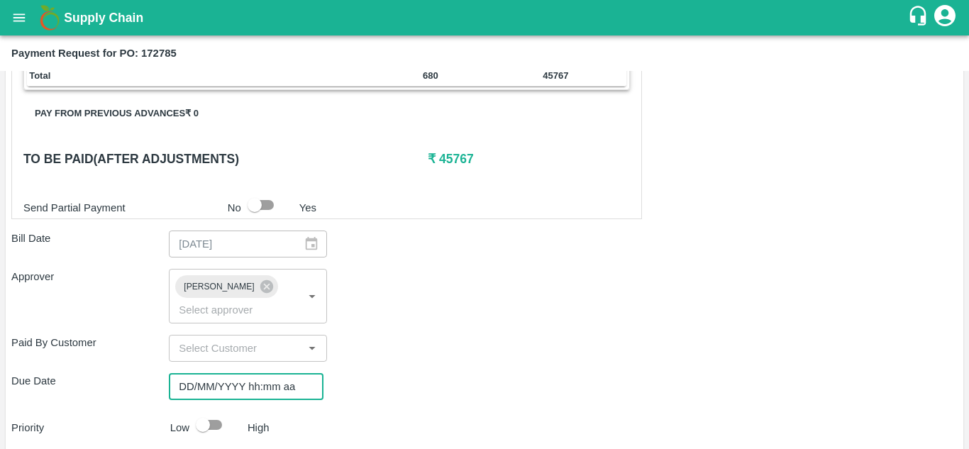
click at [175, 388] on input "DD/MM/YYYY hh:mm aa" at bounding box center [241, 386] width 145 height 27
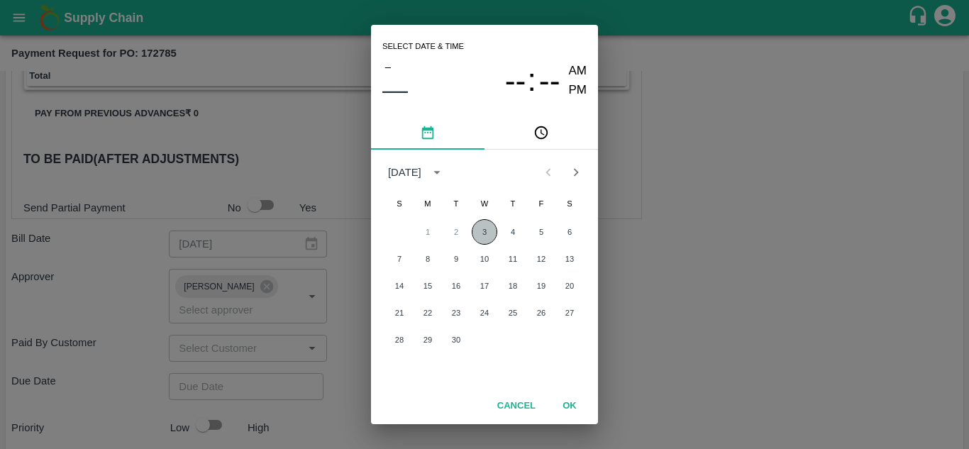
click at [486, 235] on button "3" at bounding box center [485, 232] width 26 height 26
type input "03/09/2025 12:00 AM"
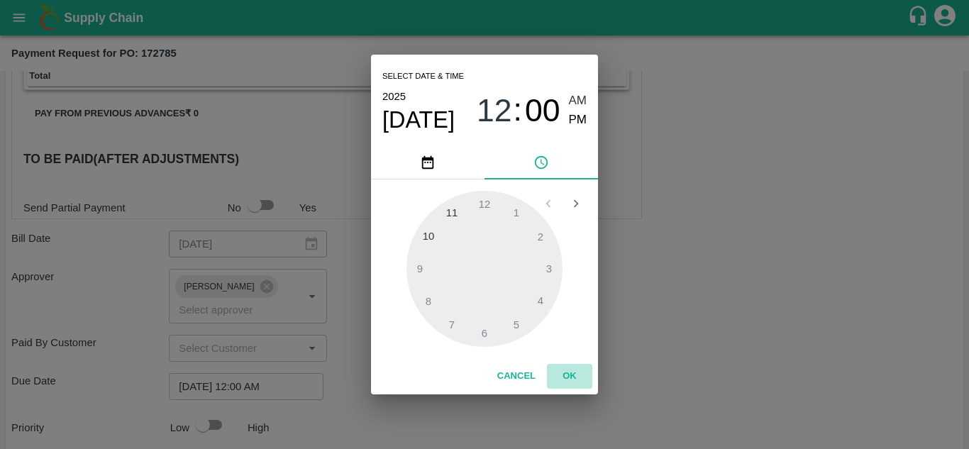
click at [566, 376] on button "OK" at bounding box center [569, 376] width 45 height 25
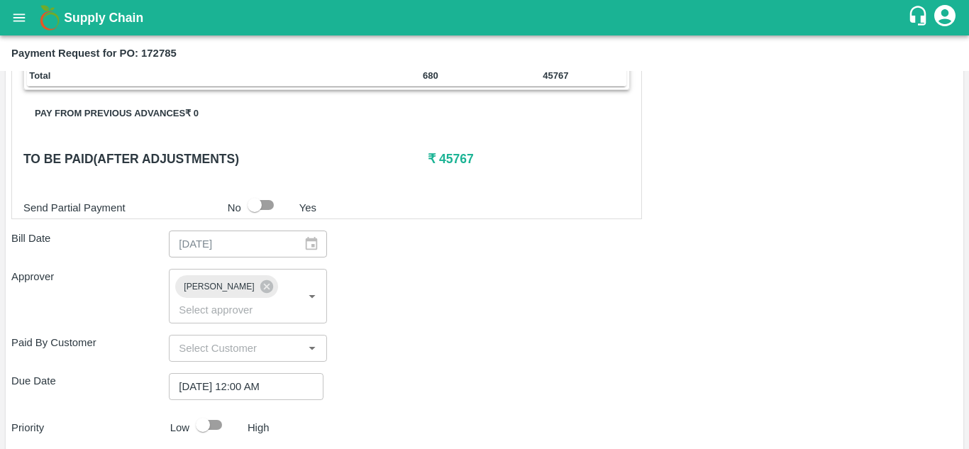
click at [413, 363] on div "Shipment - SHIP/T.KI/358346 Lots (Labels) Weight (Kgs) Total Price (₹) POMO/MH-…" at bounding box center [484, 273] width 947 height 755
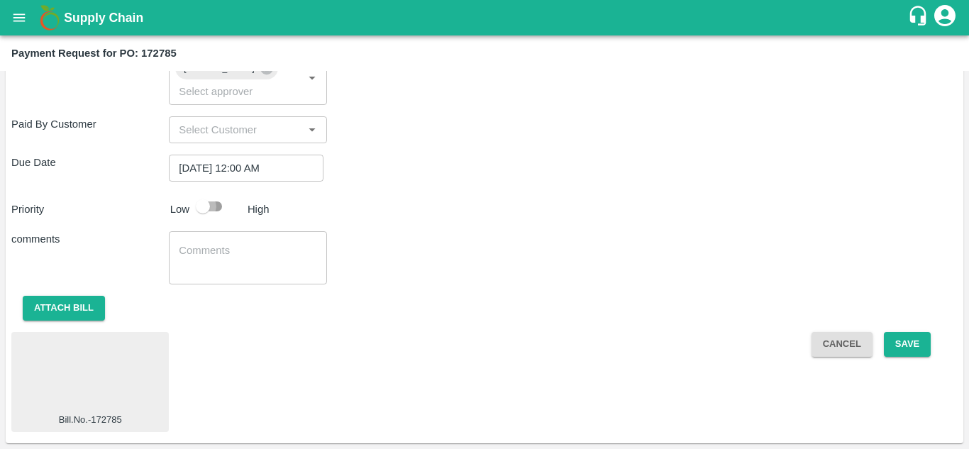
click at [206, 205] on input "checkbox" at bounding box center [203, 206] width 81 height 27
checkbox input "true"
click at [895, 342] on button "Save" at bounding box center [907, 344] width 47 height 25
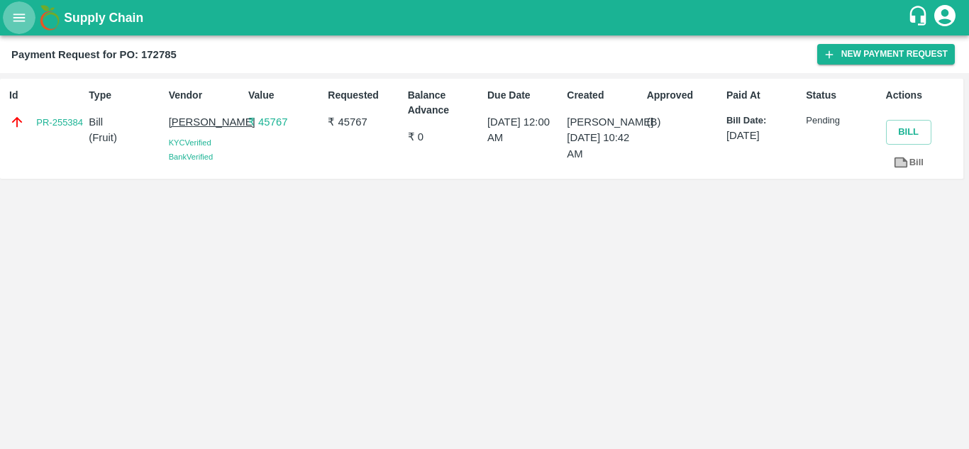
click at [20, 21] on icon "open drawer" at bounding box center [19, 17] width 12 height 8
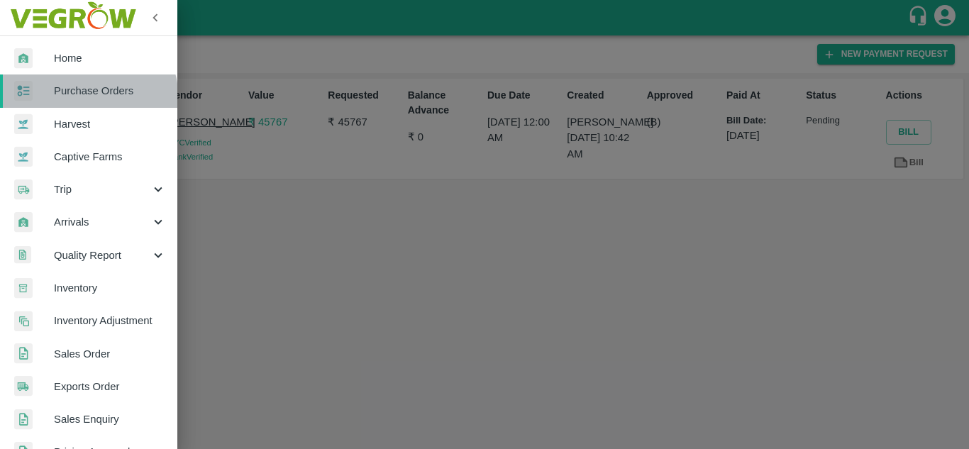
click at [71, 101] on link "Purchase Orders" at bounding box center [88, 91] width 177 height 33
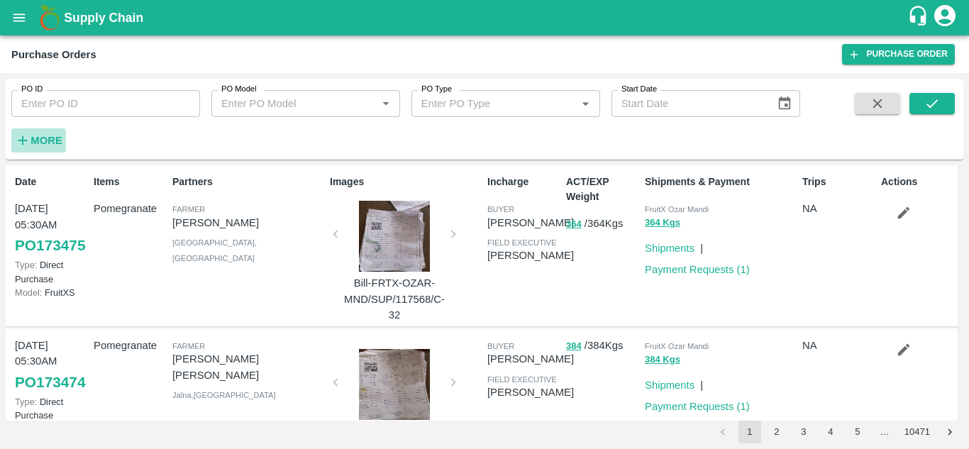
click at [46, 133] on h6 "More" at bounding box center [47, 140] width 32 height 18
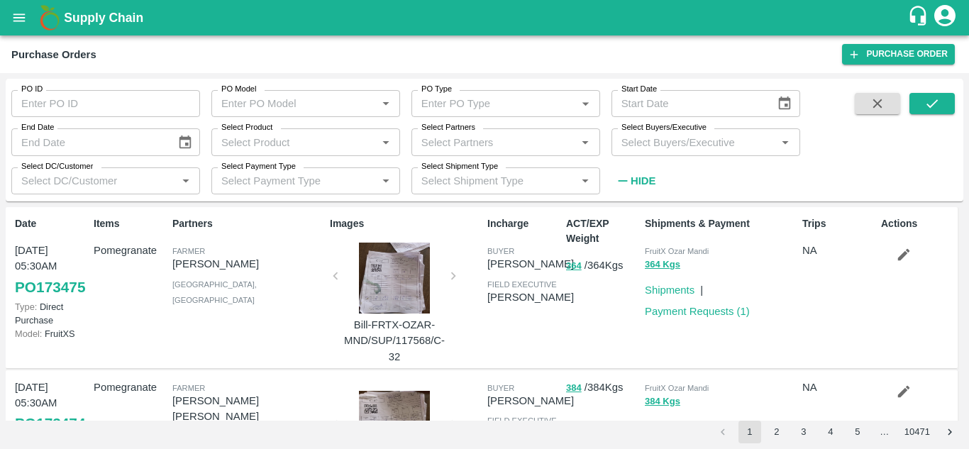
click at [643, 147] on input "Select Buyers/Executive" at bounding box center [694, 142] width 157 height 18
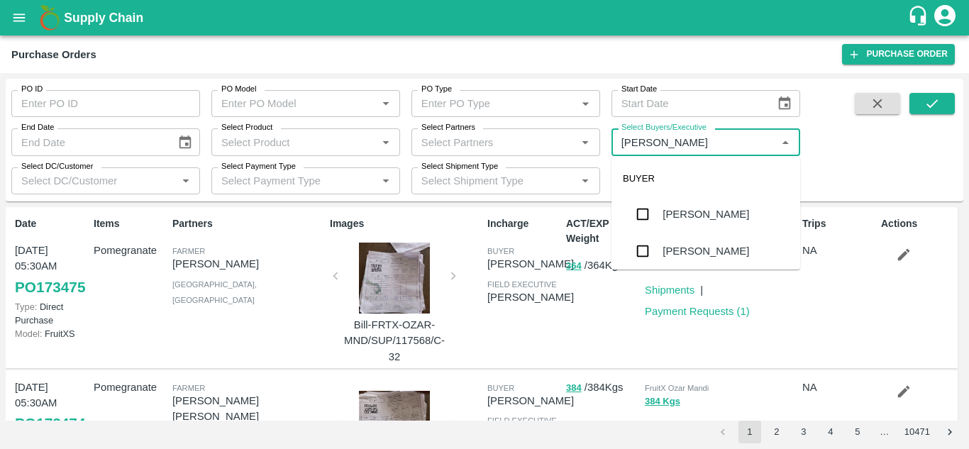
type input "Avinash"
click at [637, 253] on input "checkbox" at bounding box center [643, 251] width 28 height 28
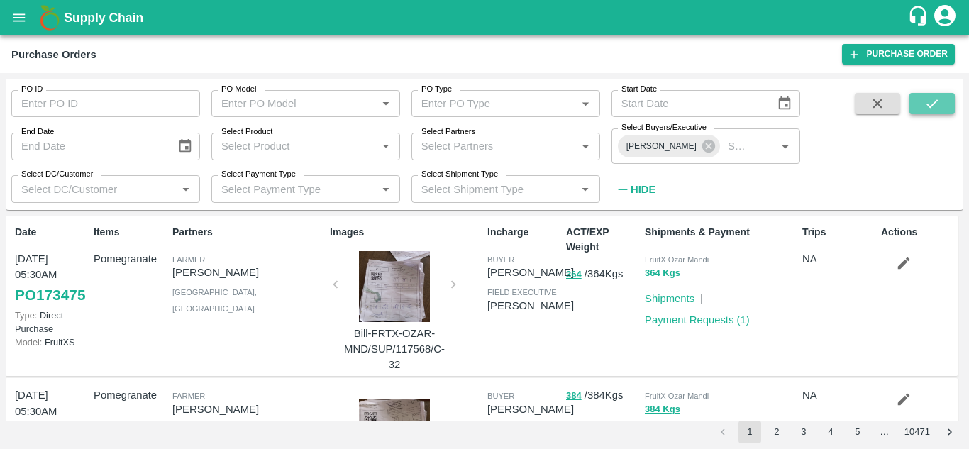
click at [928, 106] on icon "submit" at bounding box center [932, 103] width 11 height 9
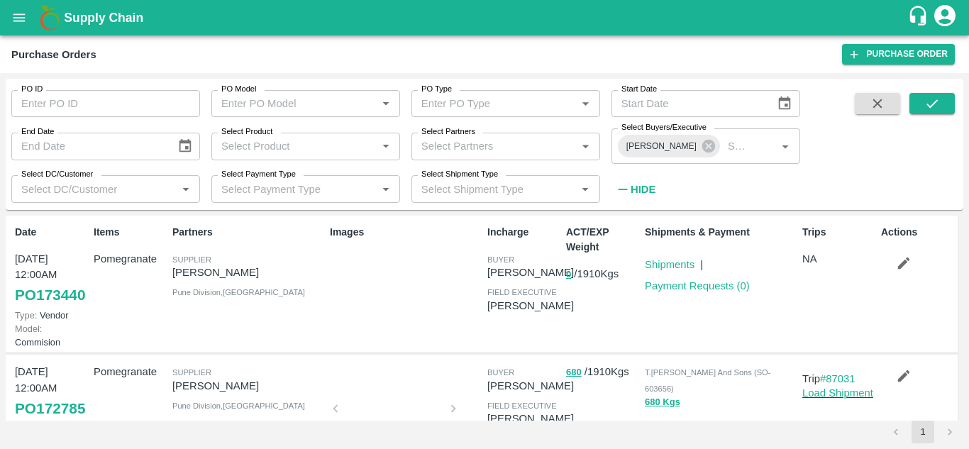
scroll to position [111, 0]
